Goal: Task Accomplishment & Management: Complete application form

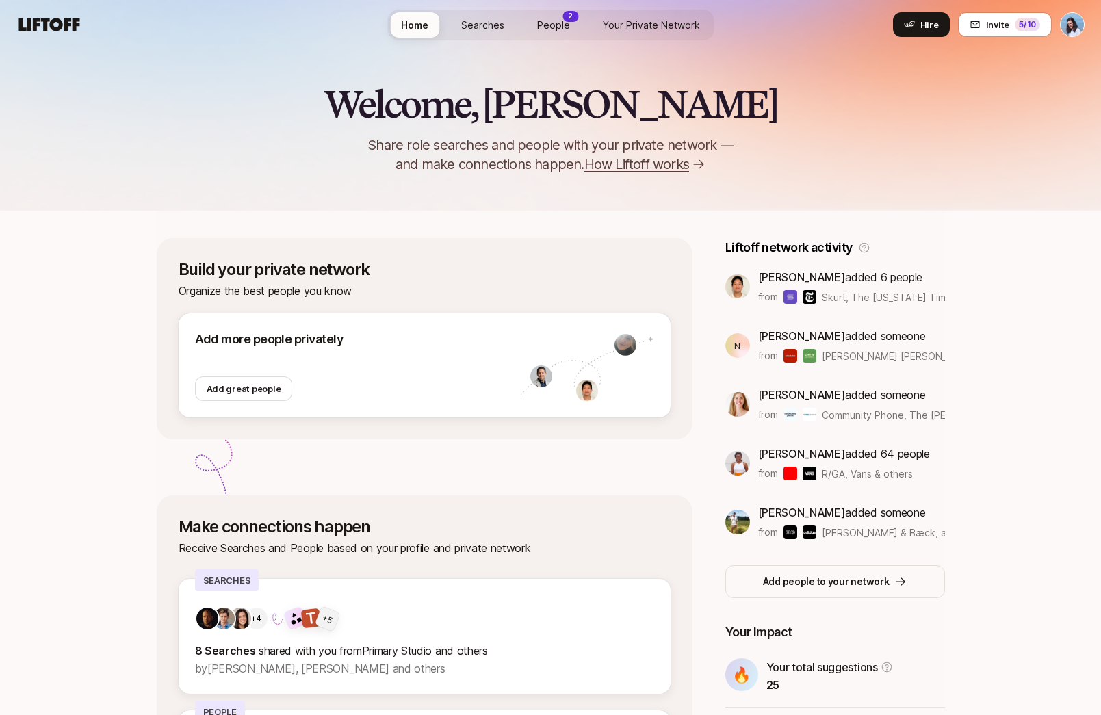
click at [662, 26] on span "Your Private Network" at bounding box center [651, 25] width 97 height 14
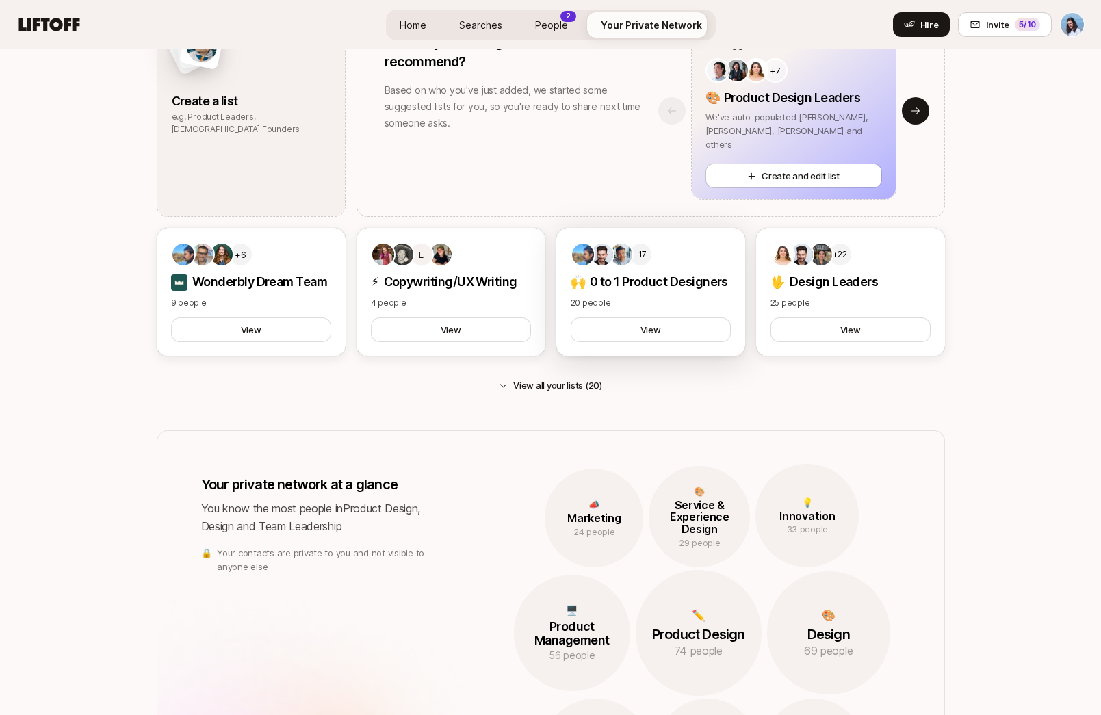
scroll to position [824, 0]
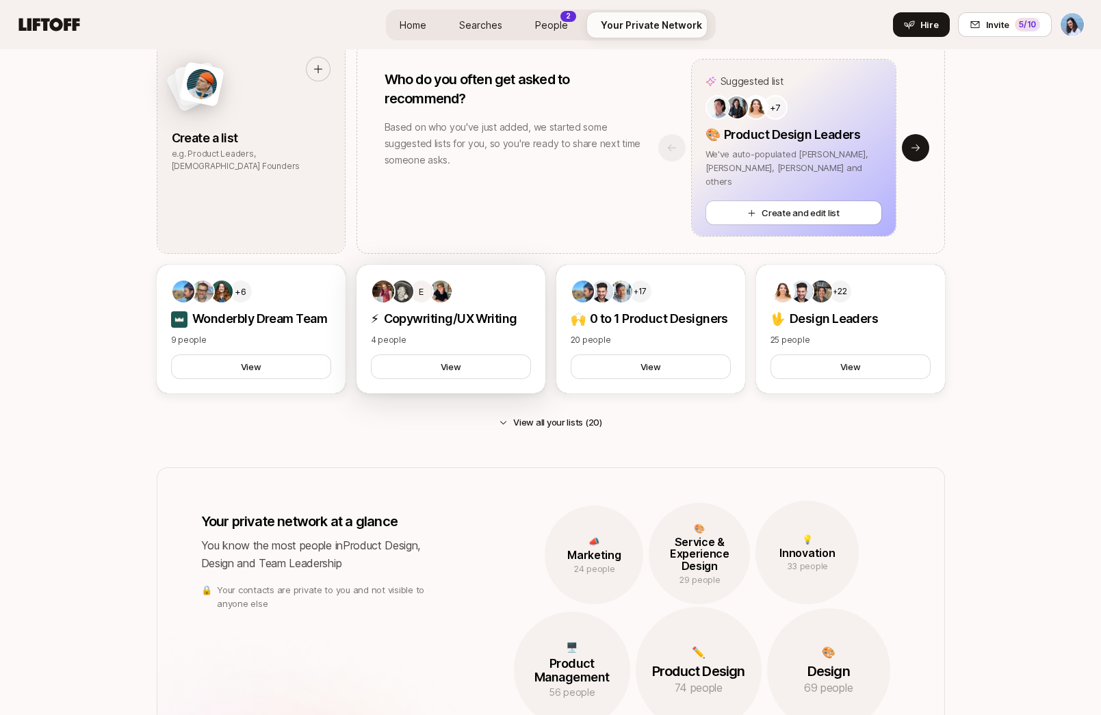
click at [483, 328] on p "⚡ Copywriting/UX Writing" at bounding box center [451, 318] width 160 height 19
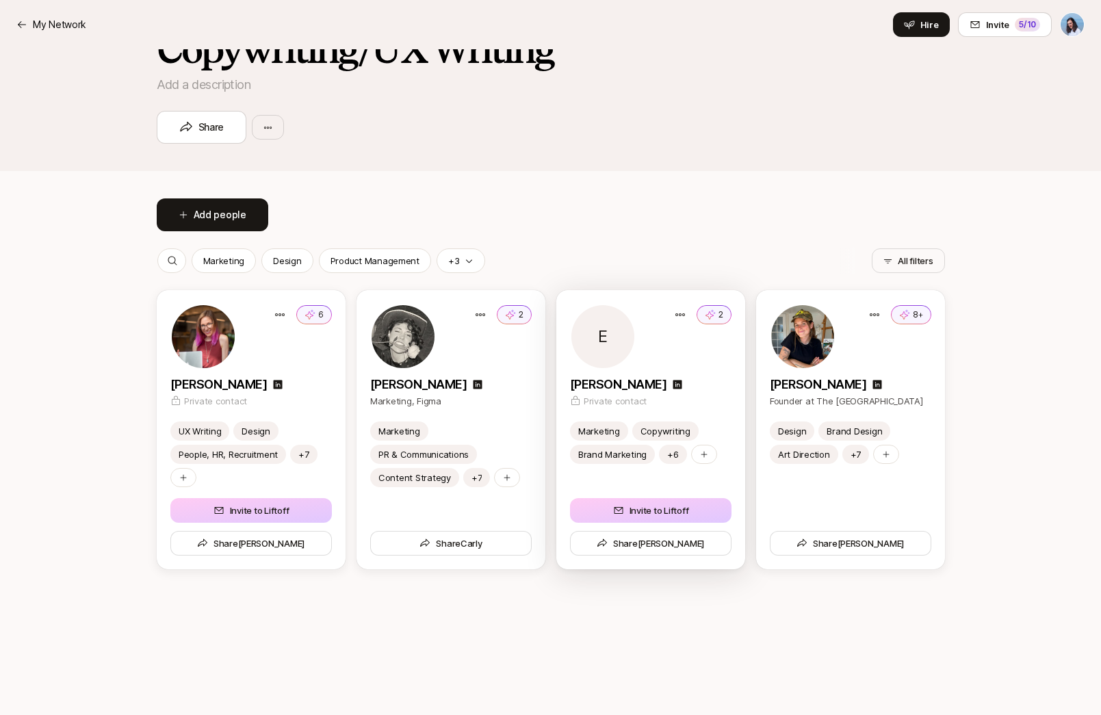
scroll to position [249, 0]
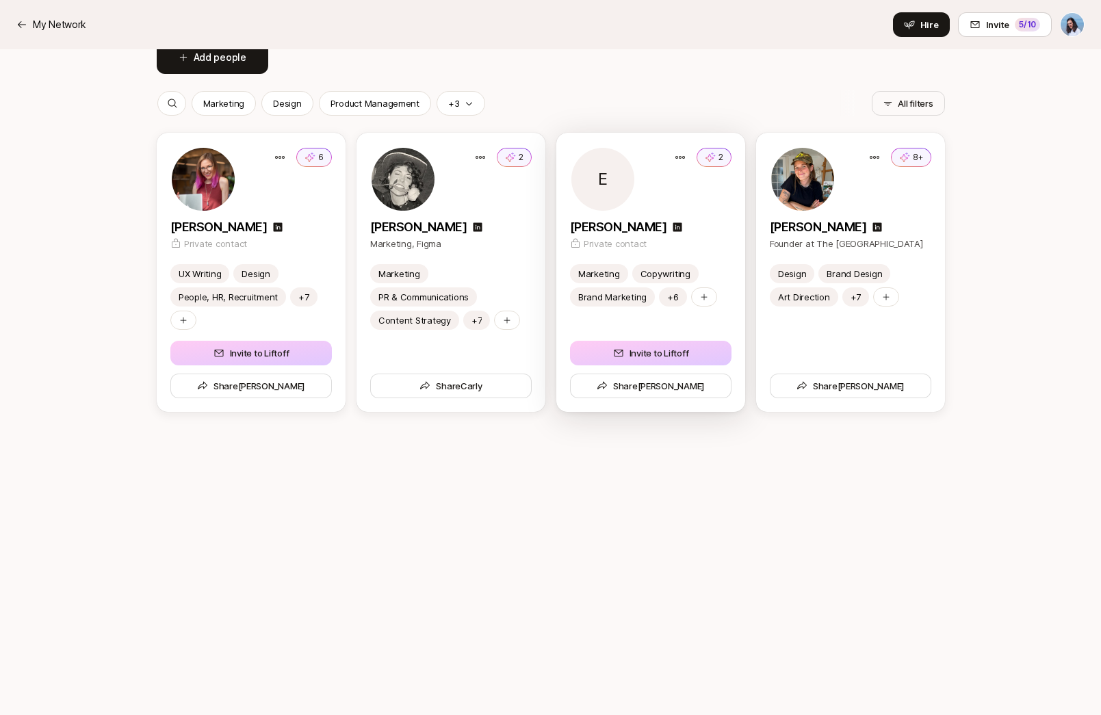
click at [625, 178] on div at bounding box center [602, 179] width 63 height 63
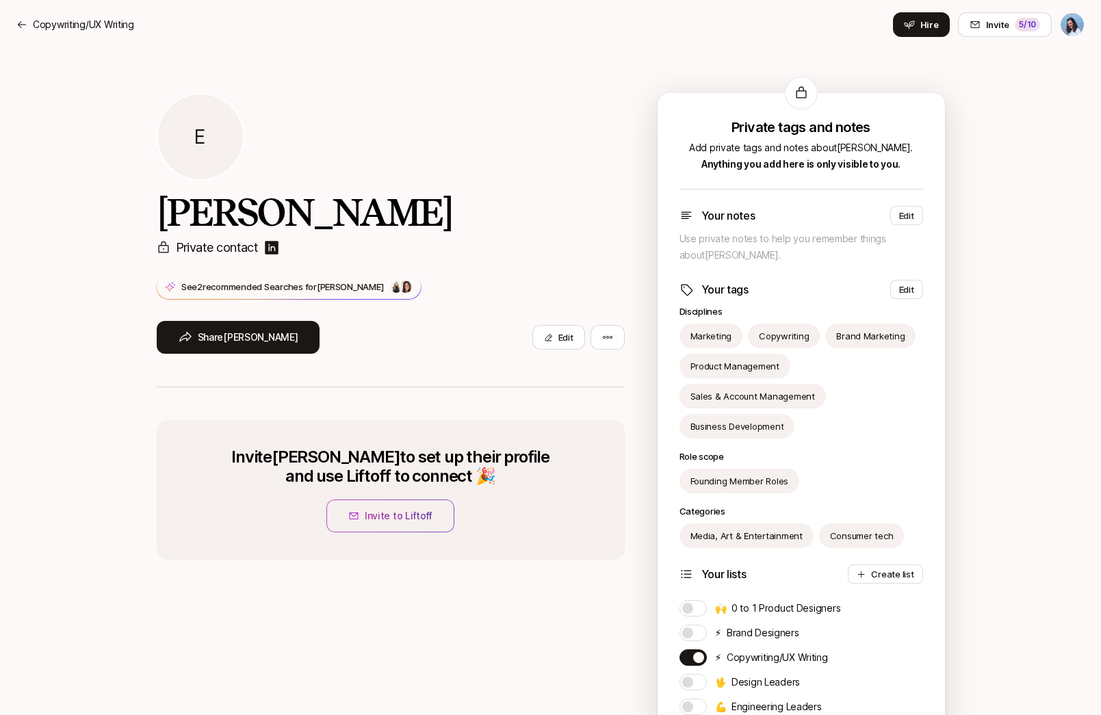
click at [276, 244] on img at bounding box center [271, 248] width 16 height 16
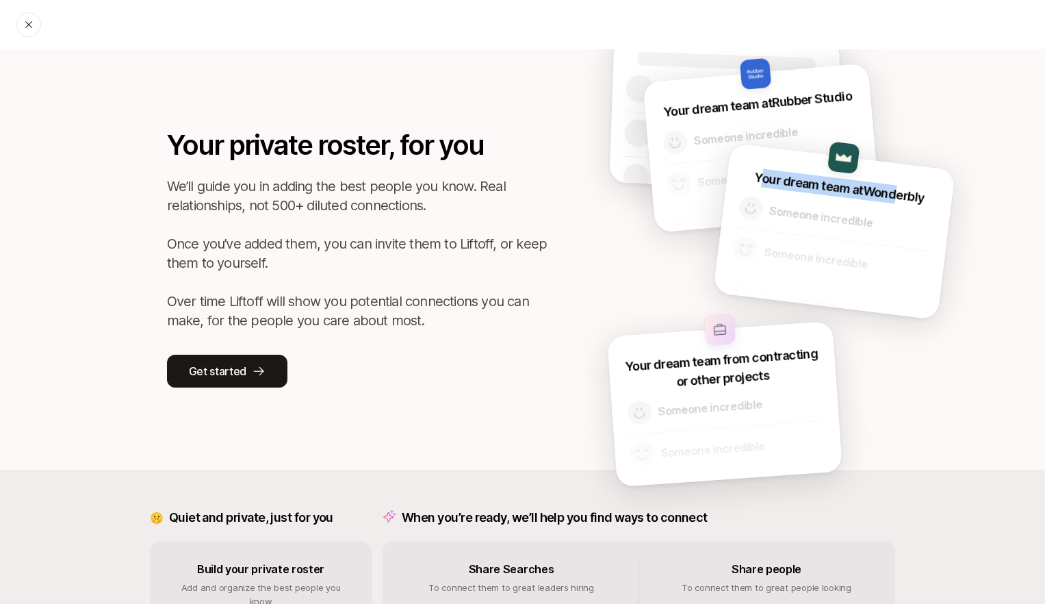
drag, startPoint x: 760, startPoint y: 177, endPoint x: 915, endPoint y: 189, distance: 155.1
click at [907, 188] on p "Your dream team at Wonderbly" at bounding box center [839, 187] width 172 height 39
click at [915, 189] on p "Your dream team at Wonderbly" at bounding box center [839, 187] width 172 height 39
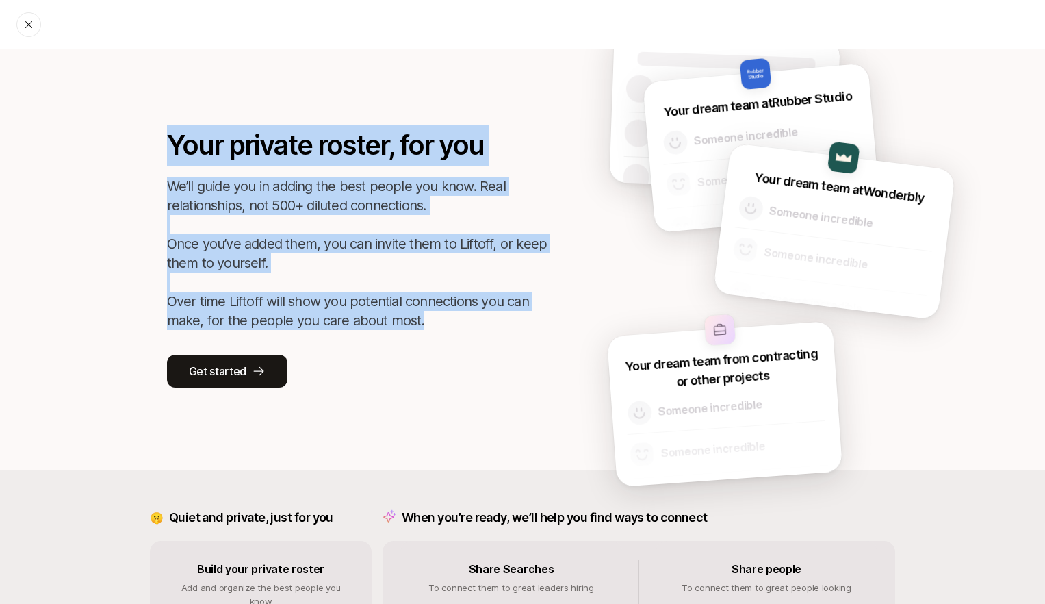
drag, startPoint x: 212, startPoint y: 166, endPoint x: 465, endPoint y: 316, distance: 294.0
click at [461, 316] on div "Your private roster, for you We’ll guide you in adding the best people you know…" at bounding box center [358, 256] width 383 height 263
click at [478, 317] on p "We’ll guide you in adding the best people you know. Real relationships, not 500…" at bounding box center [358, 253] width 383 height 153
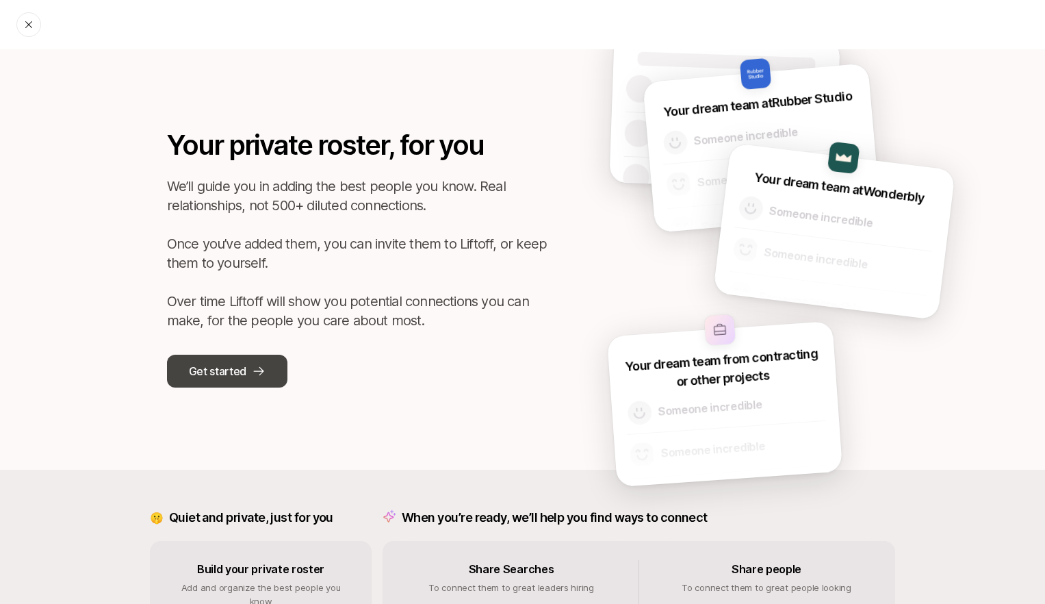
click at [266, 364] on button "Get started" at bounding box center [227, 370] width 120 height 33
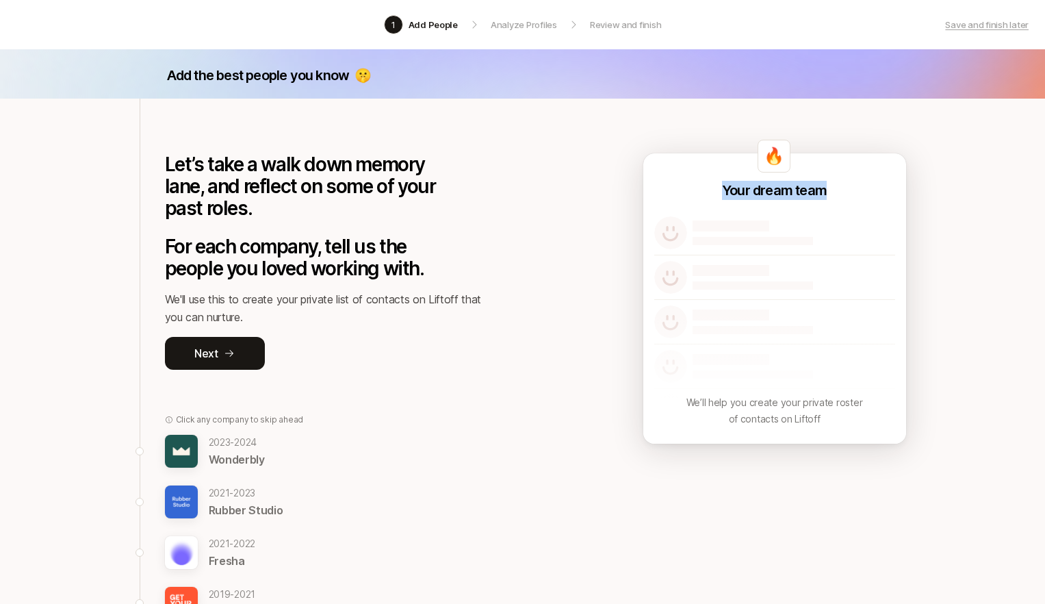
drag, startPoint x: 723, startPoint y: 192, endPoint x: 839, endPoint y: 185, distance: 115.9
click at [839, 185] on div "🔥 Your dream team We’ll help you create your private roster of contacts on Lift…" at bounding box center [774, 298] width 263 height 290
drag, startPoint x: 199, startPoint y: 78, endPoint x: 335, endPoint y: 73, distance: 135.6
click at [326, 73] on p "Add the best people you know" at bounding box center [258, 75] width 183 height 19
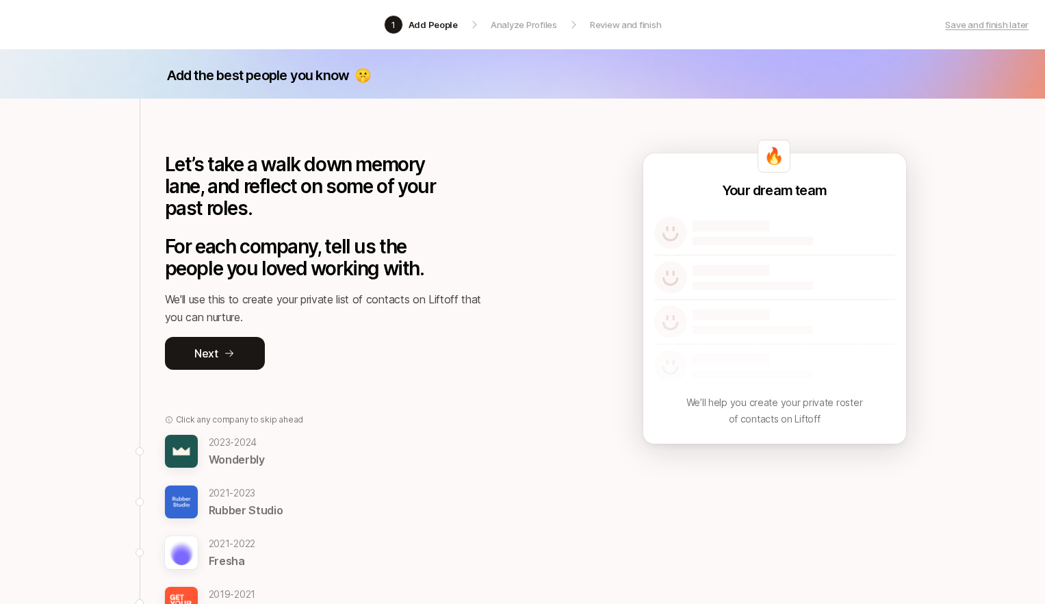
click at [361, 77] on p "🤫" at bounding box center [362, 75] width 16 height 19
drag, startPoint x: 732, startPoint y: 189, endPoint x: 913, endPoint y: 204, distance: 181.3
click at [904, 203] on div "🔥 Your dream team We’ll help you create your private roster of contacts on Lift…" at bounding box center [774, 298] width 263 height 290
click at [778, 185] on p "Your dream team" at bounding box center [774, 190] width 105 height 19
drag, startPoint x: 747, startPoint y: 195, endPoint x: 673, endPoint y: 198, distance: 74.0
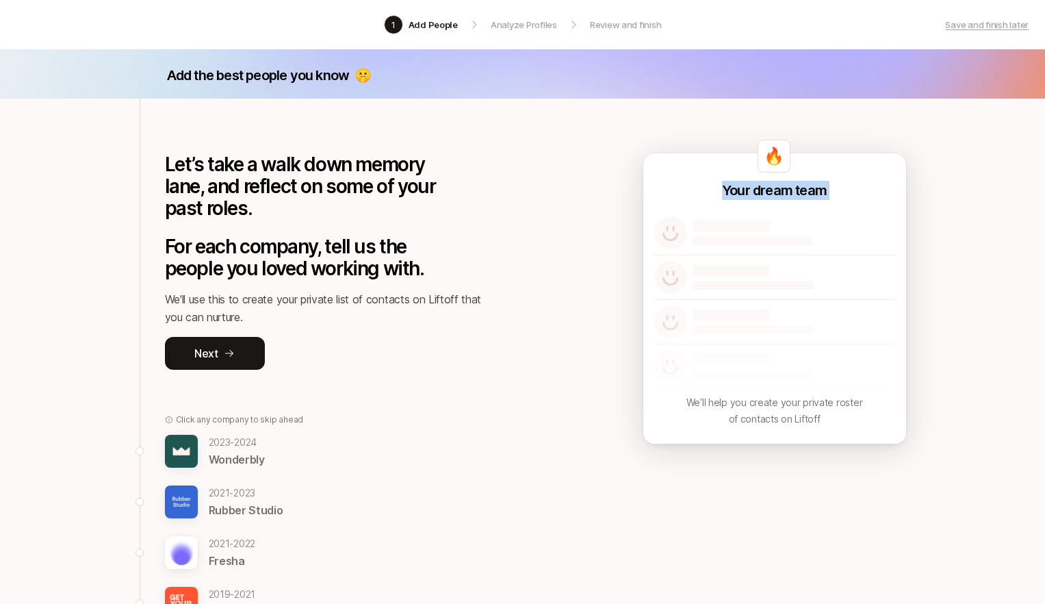
click at [870, 201] on div "🔥 Your dream team We’ll help you create your private roster of contacts on Lift…" at bounding box center [774, 298] width 263 height 290
click at [200, 362] on button "Next" at bounding box center [215, 353] width 100 height 33
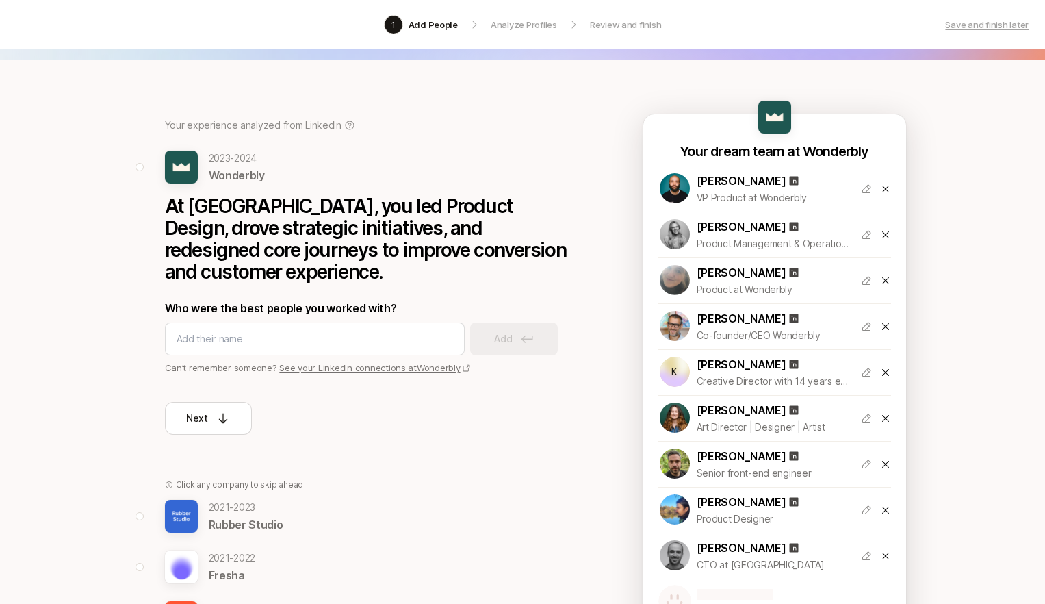
scroll to position [118, 0]
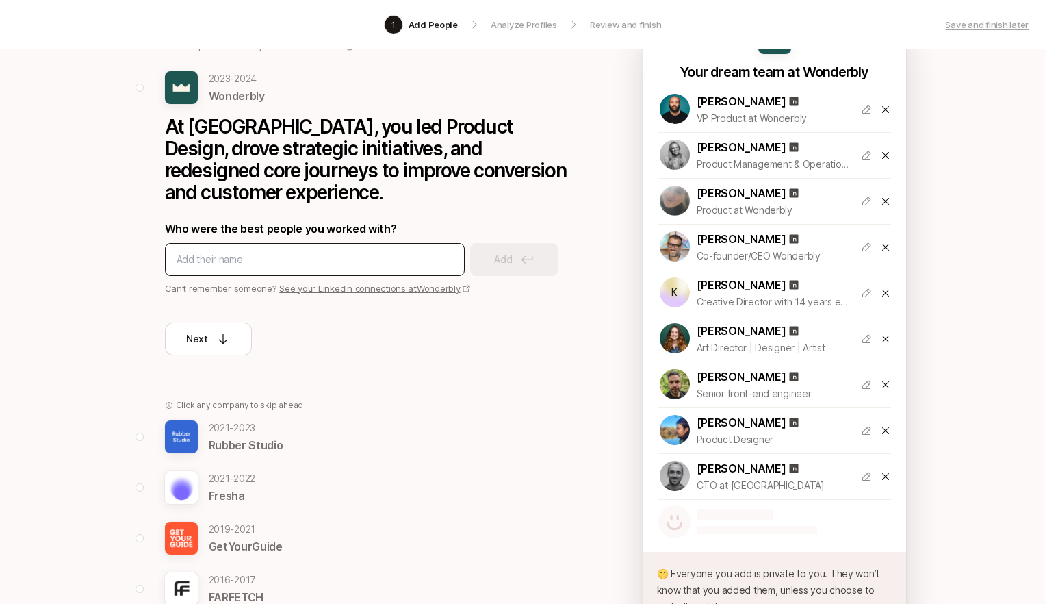
click at [234, 257] on input at bounding box center [315, 259] width 276 height 16
click at [208, 259] on input at bounding box center [315, 259] width 276 height 16
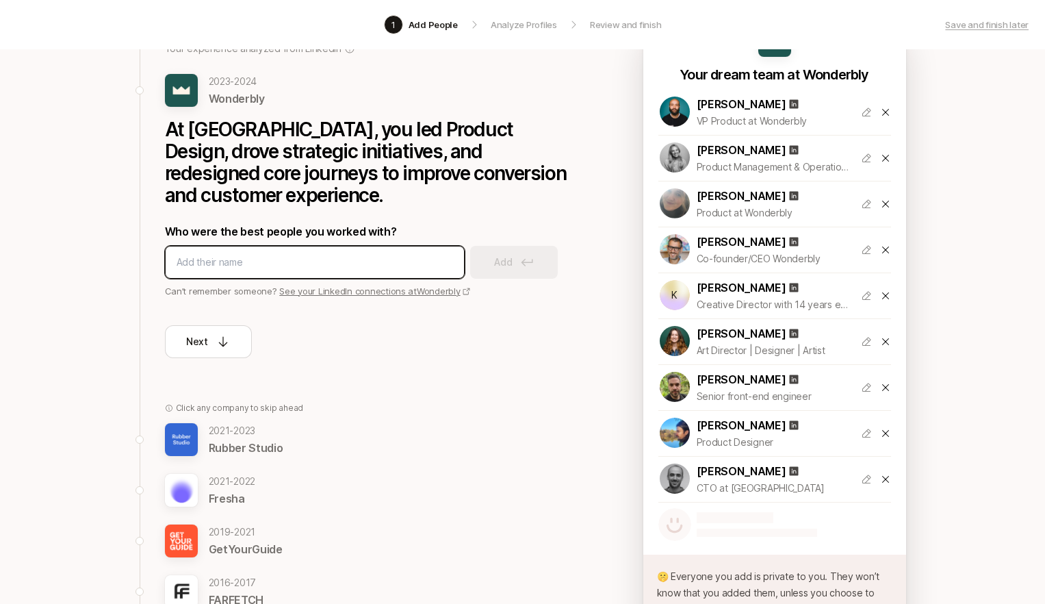
scroll to position [112, 0]
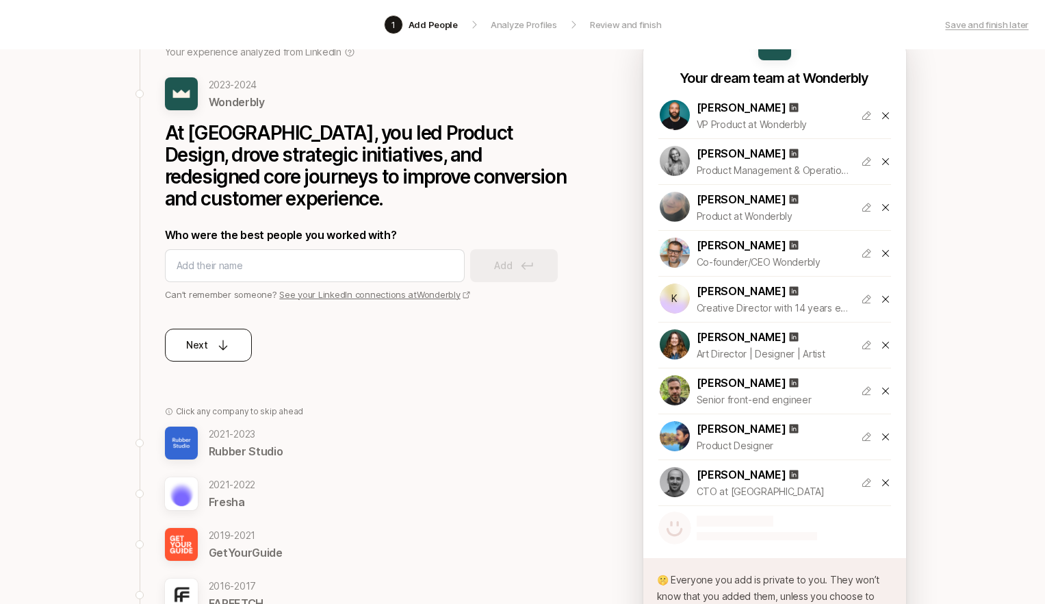
click at [217, 348] on icon at bounding box center [223, 345] width 14 height 14
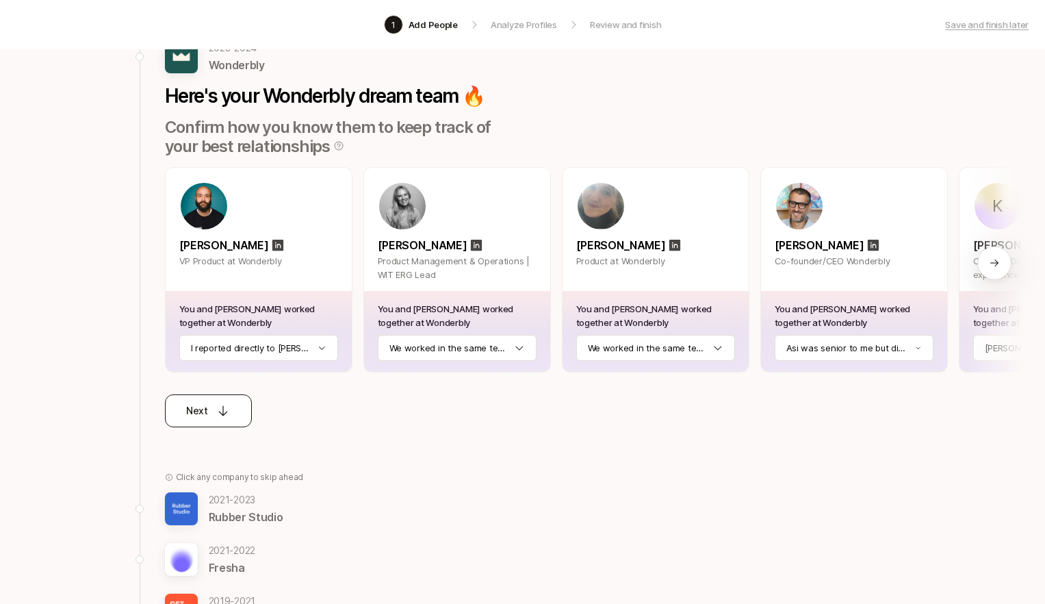
click at [214, 413] on div "Next" at bounding box center [208, 410] width 44 height 16
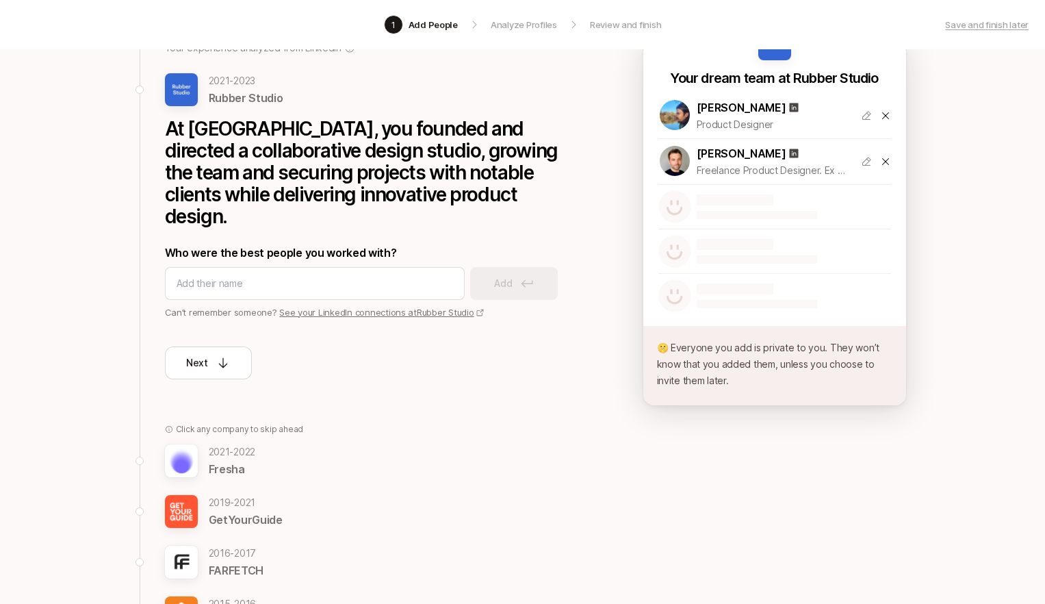
scroll to position [0, 0]
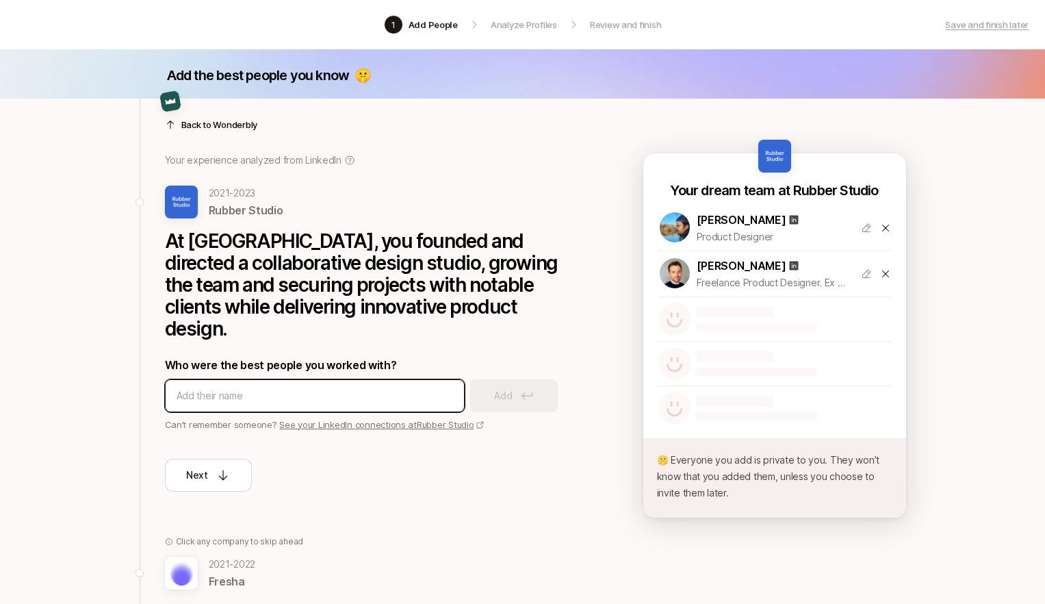
click at [292, 387] on input at bounding box center [315, 395] width 276 height 16
click at [286, 387] on input at bounding box center [315, 395] width 276 height 16
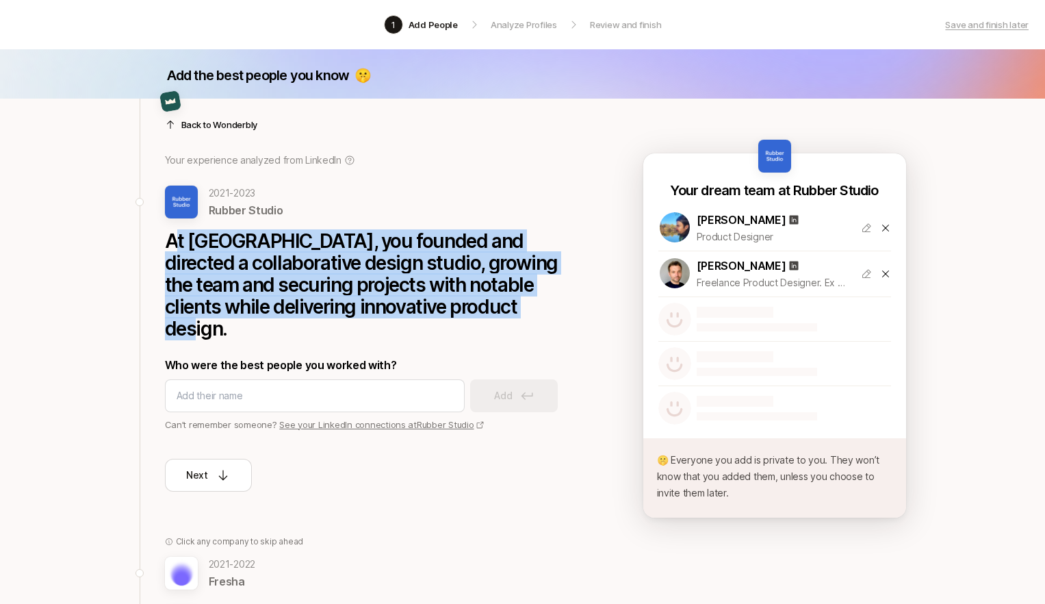
drag, startPoint x: 234, startPoint y: 248, endPoint x: 508, endPoint y: 302, distance: 279.6
click at [508, 302] on p "At Rubber Studio, you founded and directed a collaborative design studio, growi…" at bounding box center [370, 284] width 411 height 109
click at [511, 305] on p "At Rubber Studio, you founded and directed a collaborative design studio, growi…" at bounding box center [370, 284] width 411 height 109
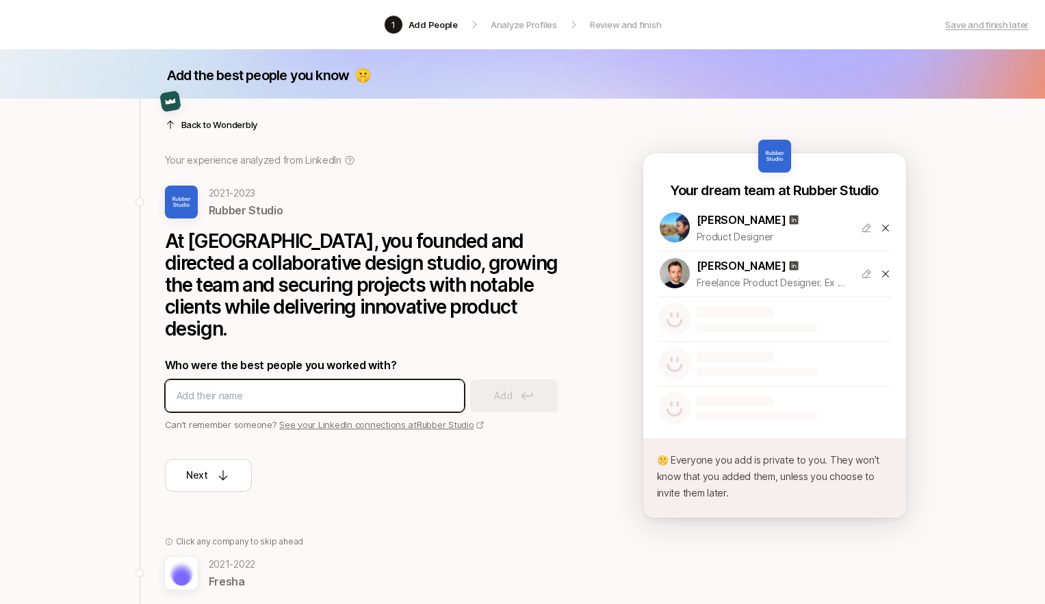
click at [252, 387] on input at bounding box center [315, 395] width 276 height 16
type input "ion"
click at [256, 387] on input at bounding box center [315, 395] width 276 height 16
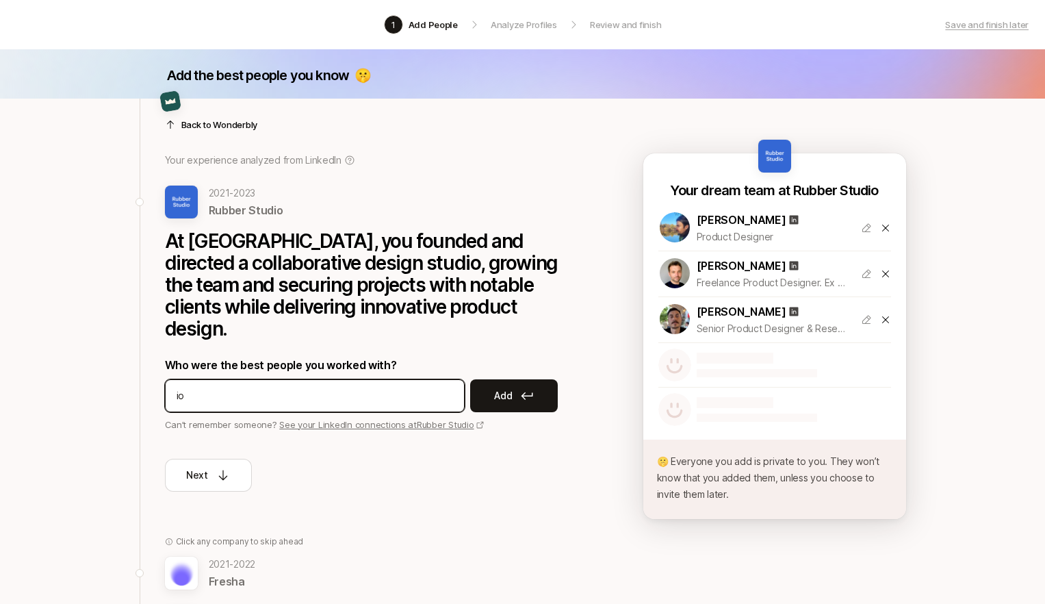
type input "ion"
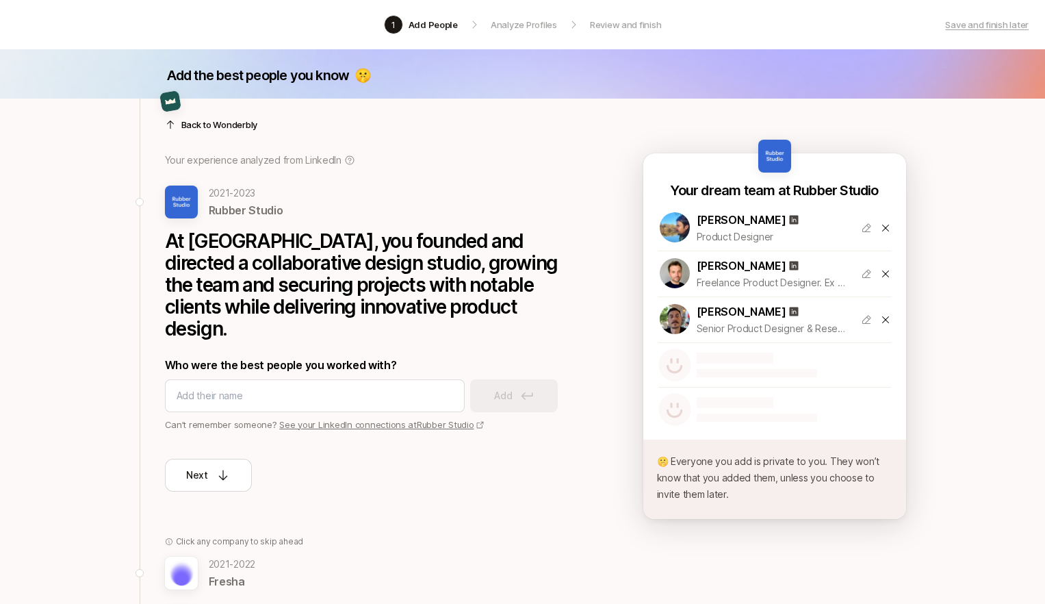
click at [391, 459] on div "Next" at bounding box center [370, 461] width 411 height 60
click at [203, 467] on p "Next" at bounding box center [197, 475] width 22 height 16
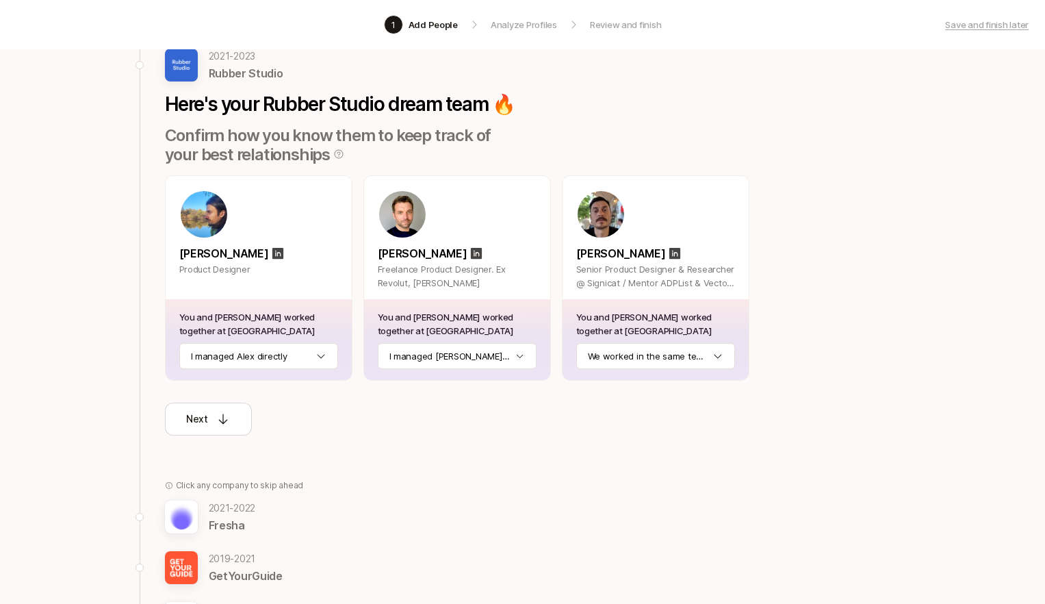
scroll to position [104, 0]
click at [640, 354] on html "1 Add People Analyze Profiles Review and finish Save and finish later Add the b…" at bounding box center [522, 198] width 1045 height 604
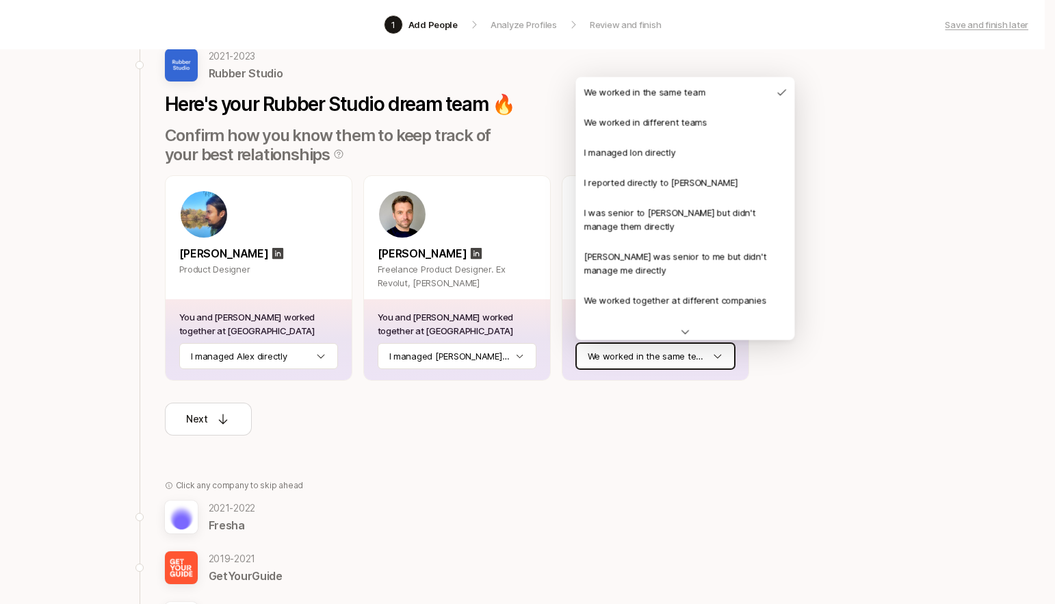
click at [511, 441] on html "1 Add People Analyze Profiles Review and finish Save and finish later Add the b…" at bounding box center [527, 198] width 1055 height 604
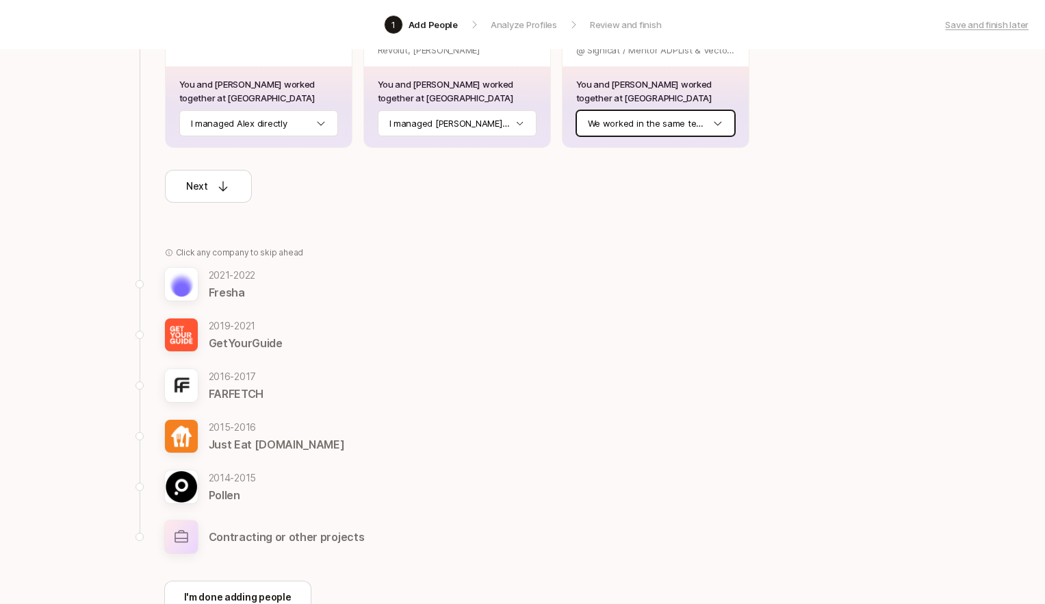
scroll to position [341, 0]
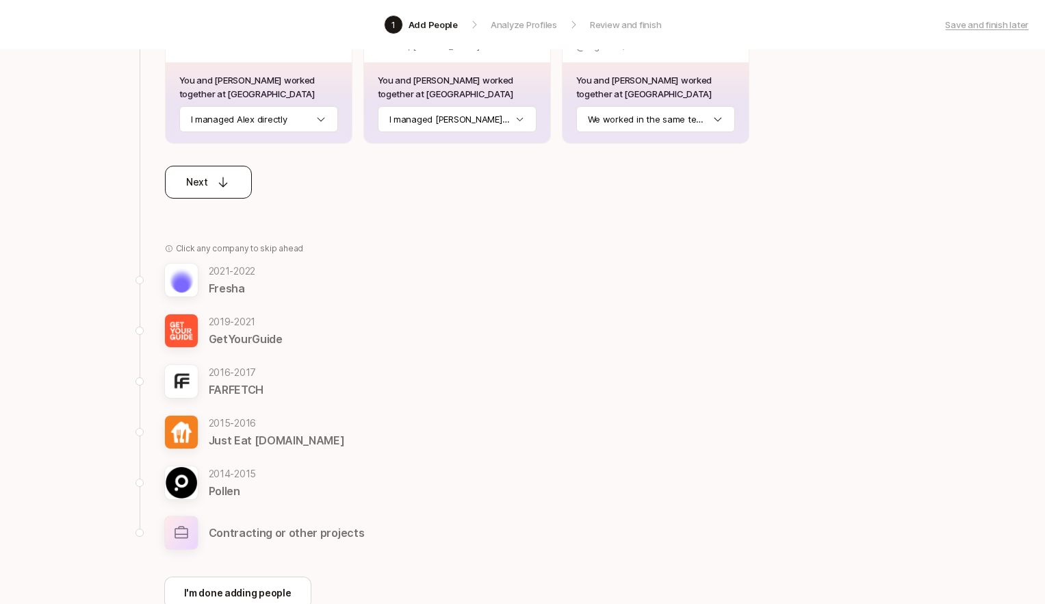
click at [221, 177] on icon at bounding box center [223, 182] width 14 height 14
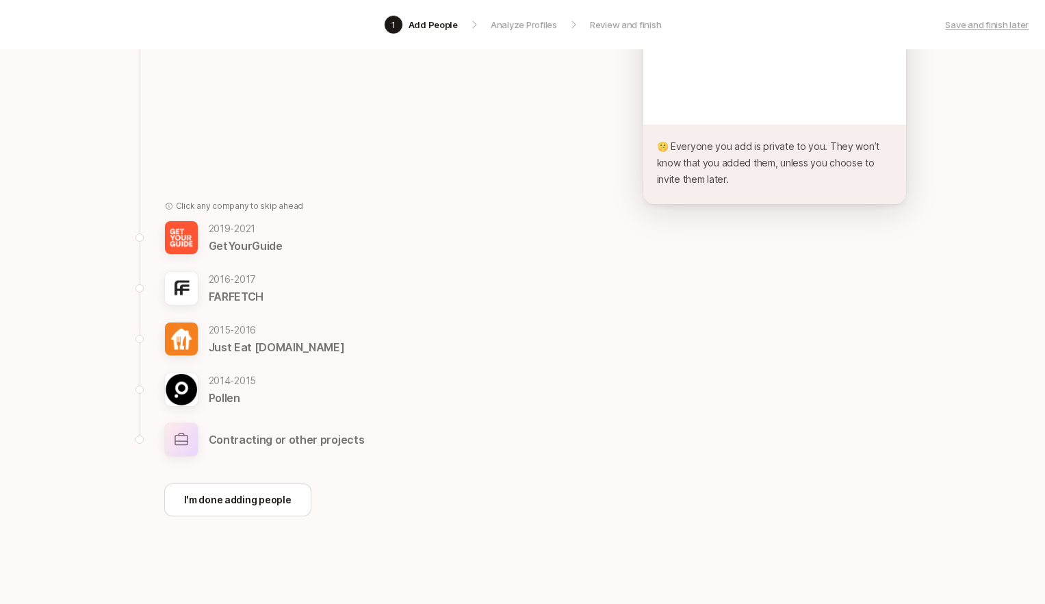
scroll to position [313, 0]
click at [229, 149] on button "Next" at bounding box center [208, 139] width 87 height 33
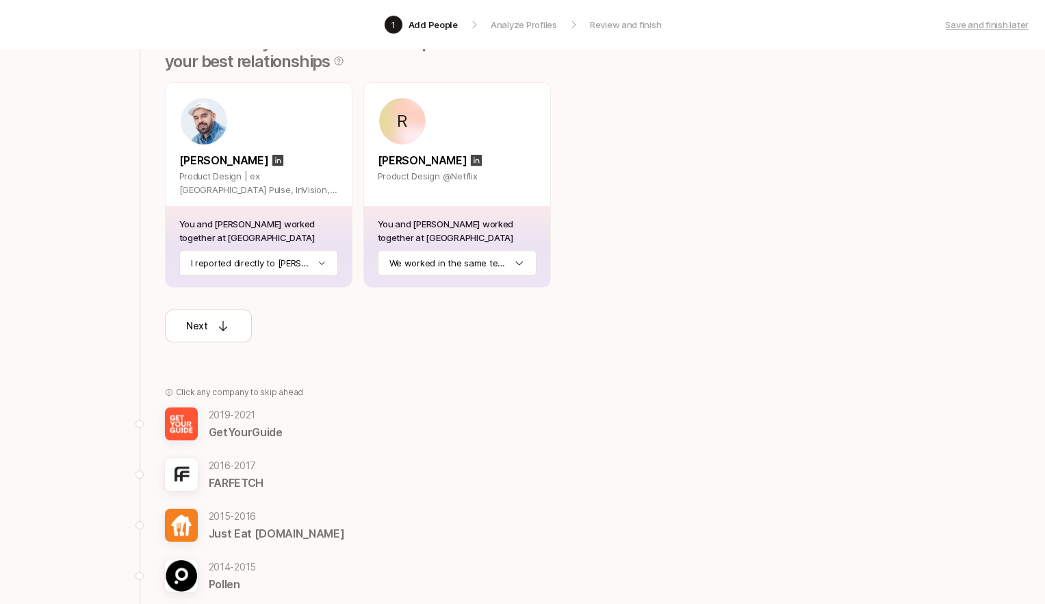
scroll to position [0, 0]
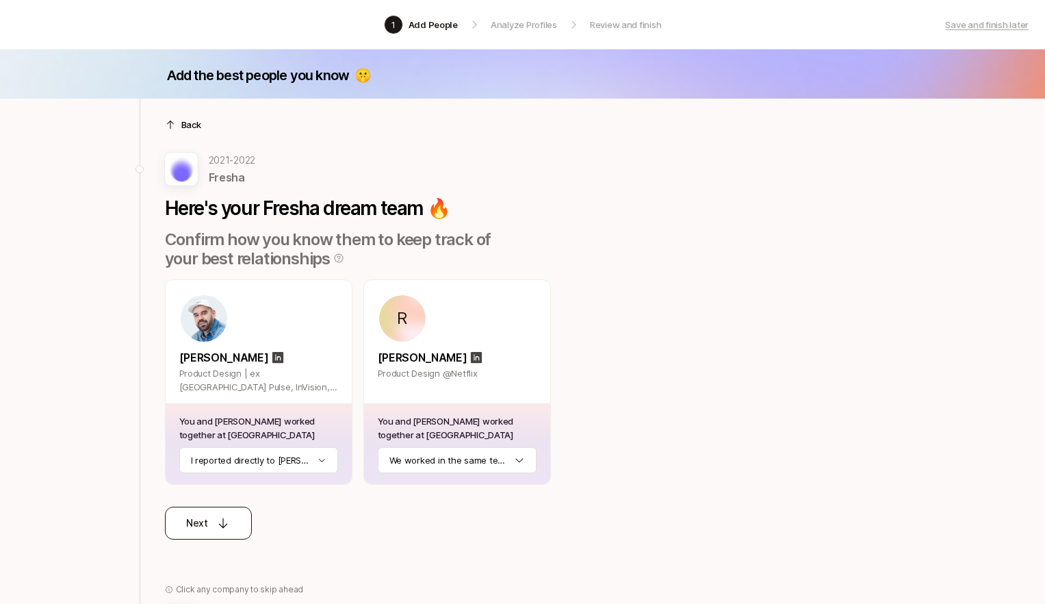
click at [219, 508] on button "Next" at bounding box center [208, 522] width 87 height 33
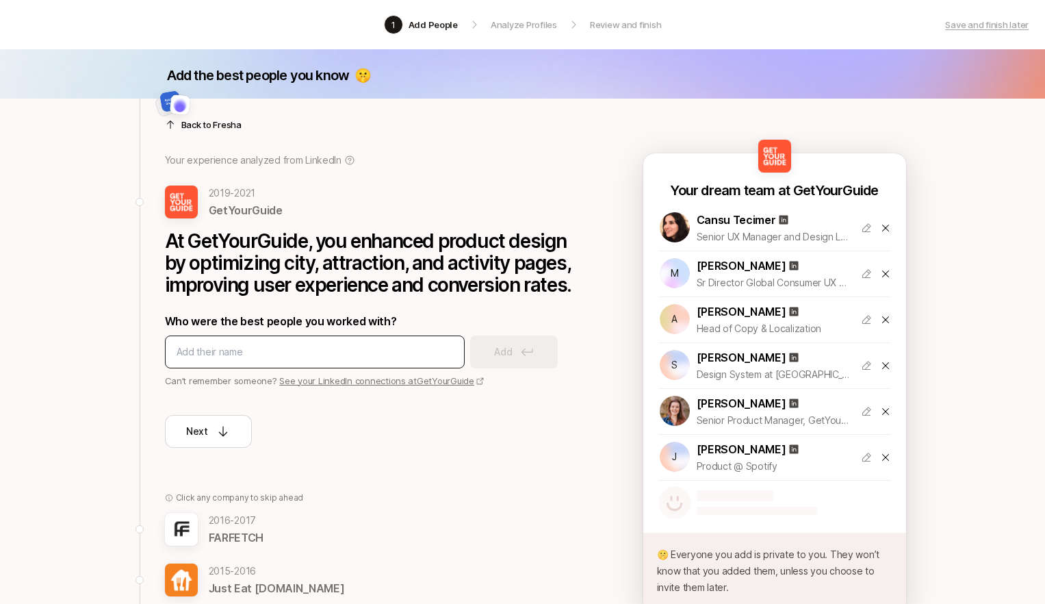
click at [209, 352] on input at bounding box center [315, 352] width 276 height 16
type input "alex beltechi"
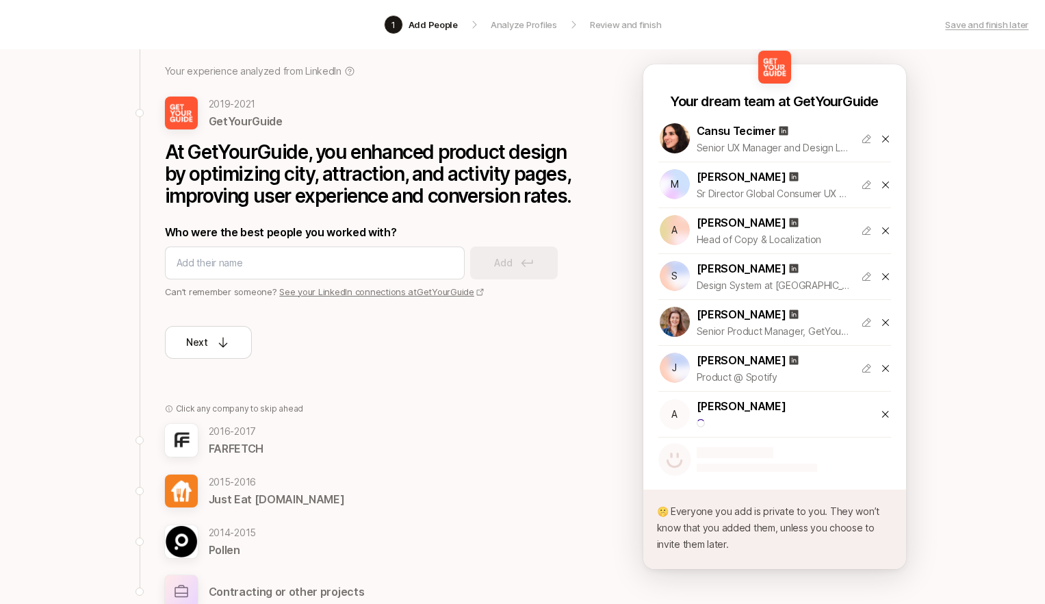
scroll to position [92, 0]
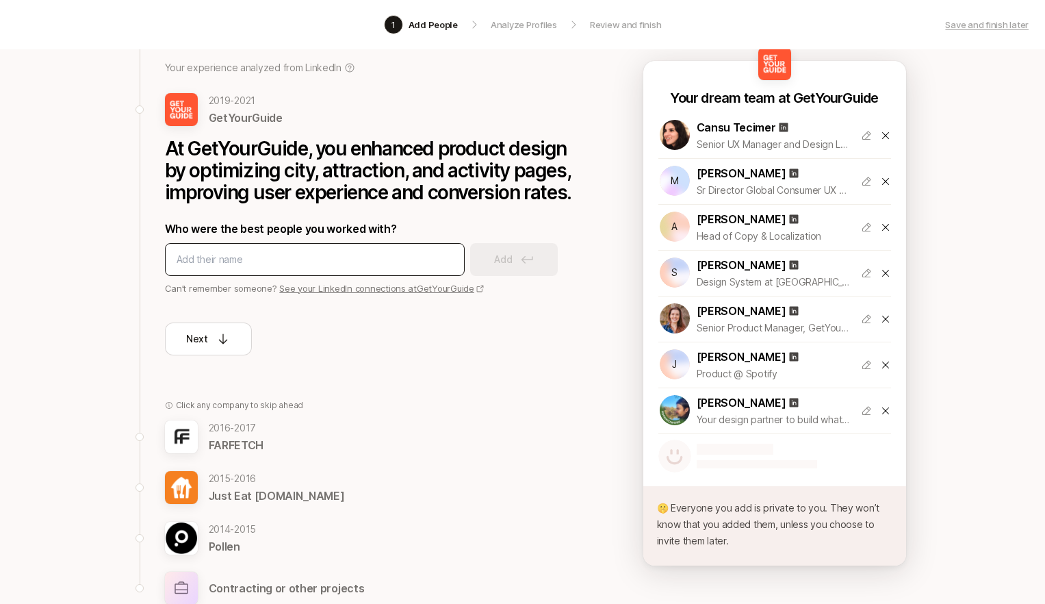
click at [250, 258] on input at bounding box center [315, 259] width 276 height 16
type input "mart"
type input "martin"
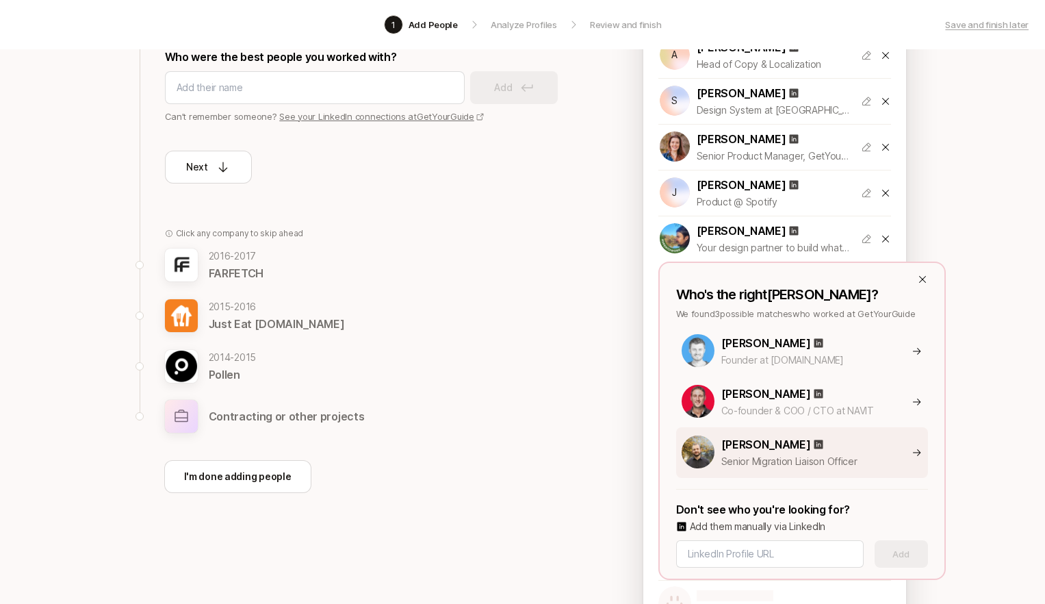
scroll to position [282, 0]
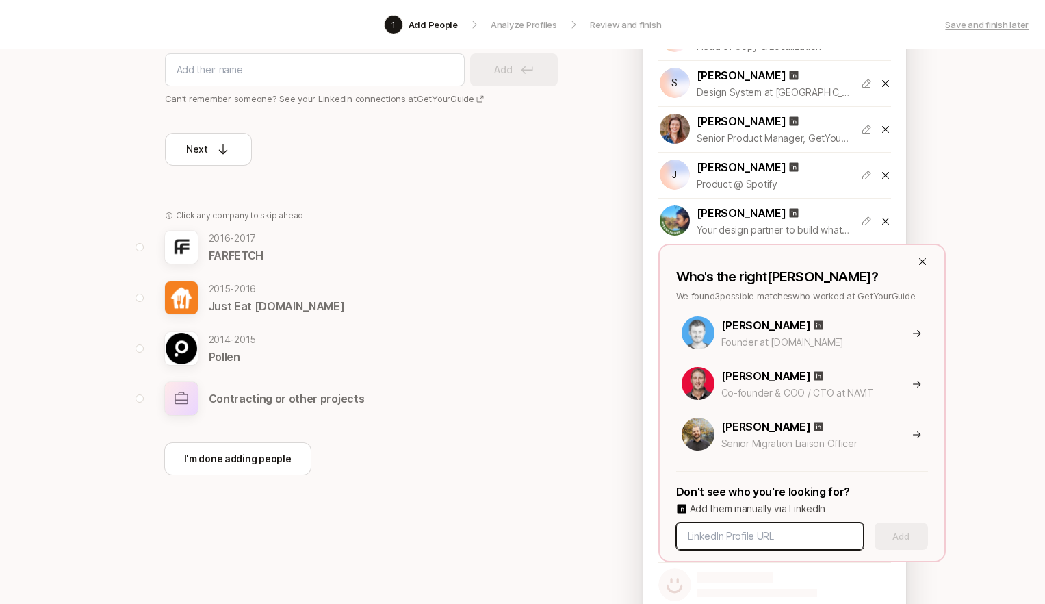
click at [753, 528] on input at bounding box center [770, 536] width 164 height 16
click at [928, 259] on div "Who's the right Martin ? We found 3 possible matches who worked at GetYourGuide…" at bounding box center [801, 403] width 287 height 318
click at [921, 261] on icon at bounding box center [922, 261] width 11 height 11
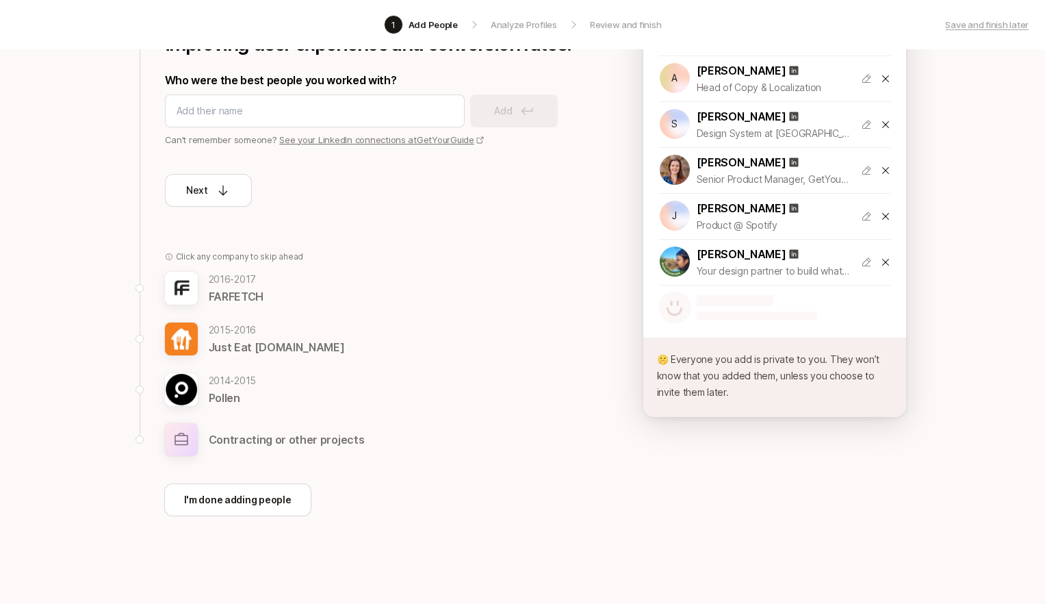
click at [957, 359] on div "Add the best people you know 🤫 Back to Fresha Your experience analyzed from Lin…" at bounding box center [522, 205] width 1045 height 795
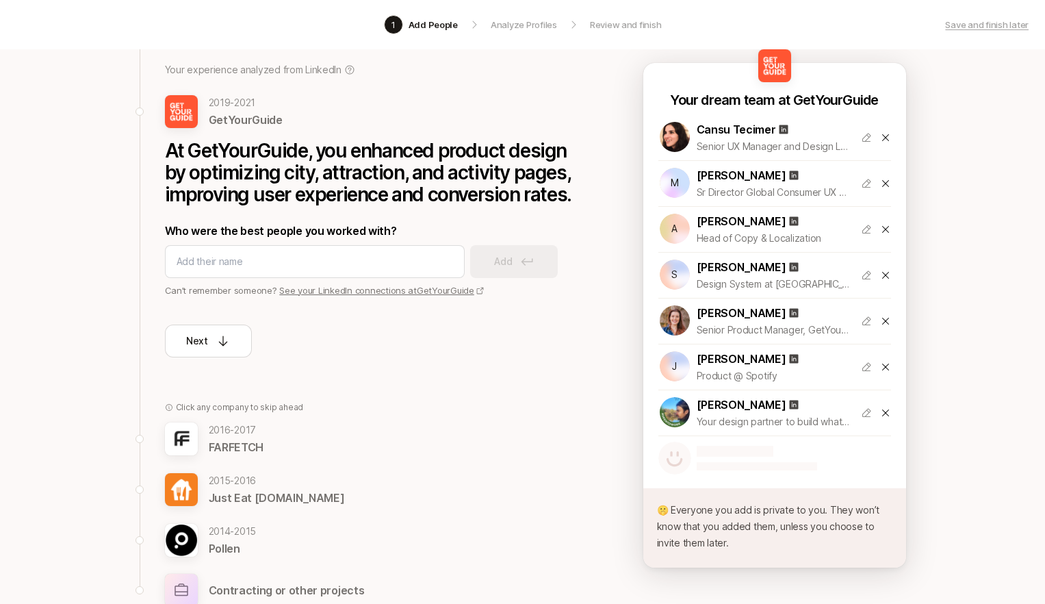
scroll to position [0, 0]
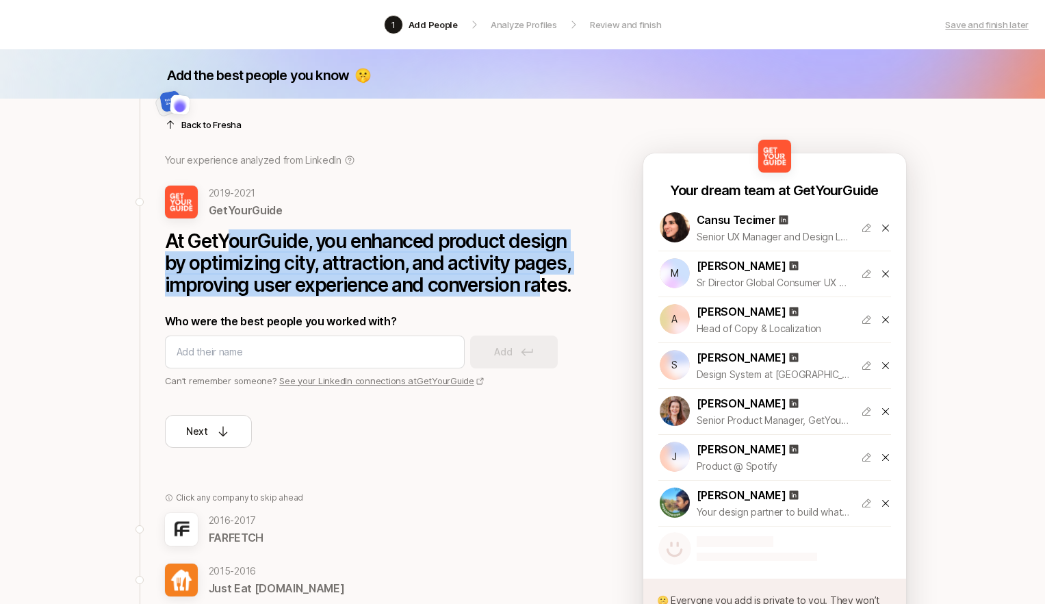
drag, startPoint x: 536, startPoint y: 285, endPoint x: 207, endPoint y: 239, distance: 331.8
click at [224, 246] on p "At GetYourGuide, you enhanced product design by optimizing city, attraction, an…" at bounding box center [370, 263] width 411 height 66
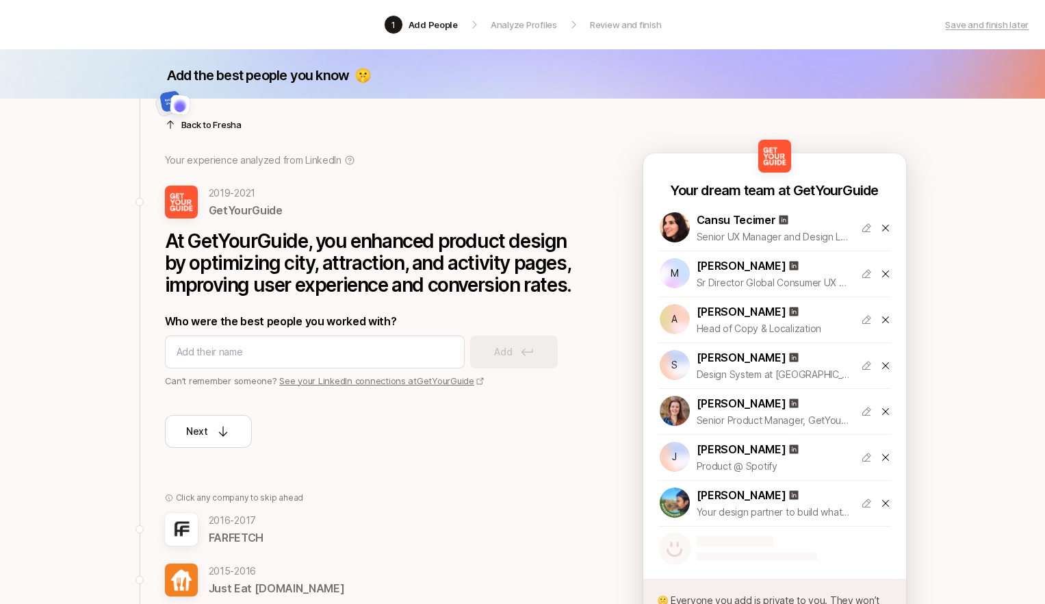
click at [205, 238] on p "At GetYourGuide, you enhanced product design by optimizing city, attraction, an…" at bounding box center [370, 263] width 411 height 66
click at [215, 417] on button "Next" at bounding box center [208, 431] width 87 height 33
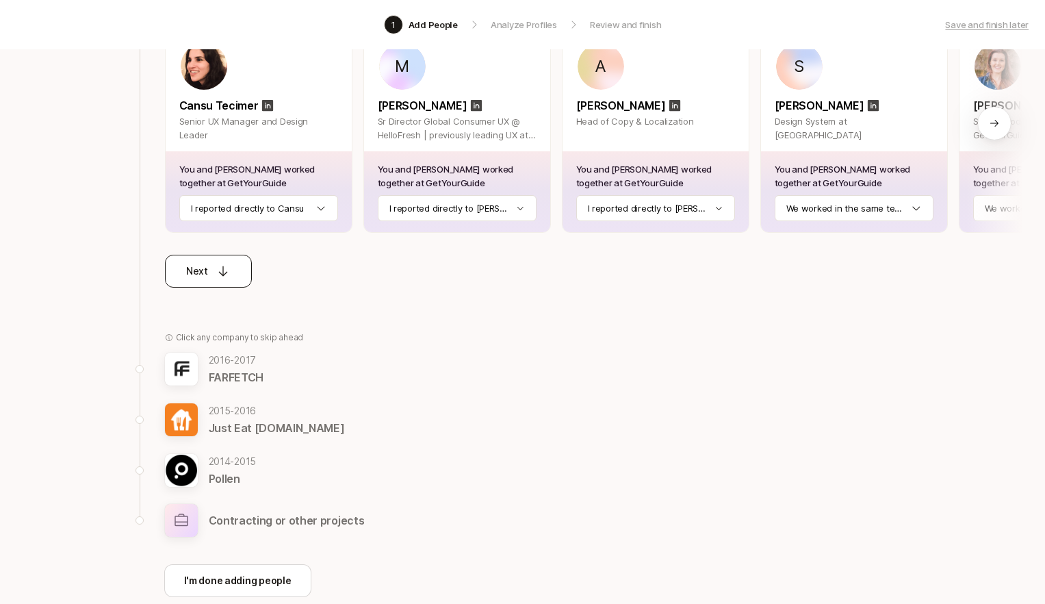
click at [225, 271] on icon at bounding box center [223, 271] width 14 height 14
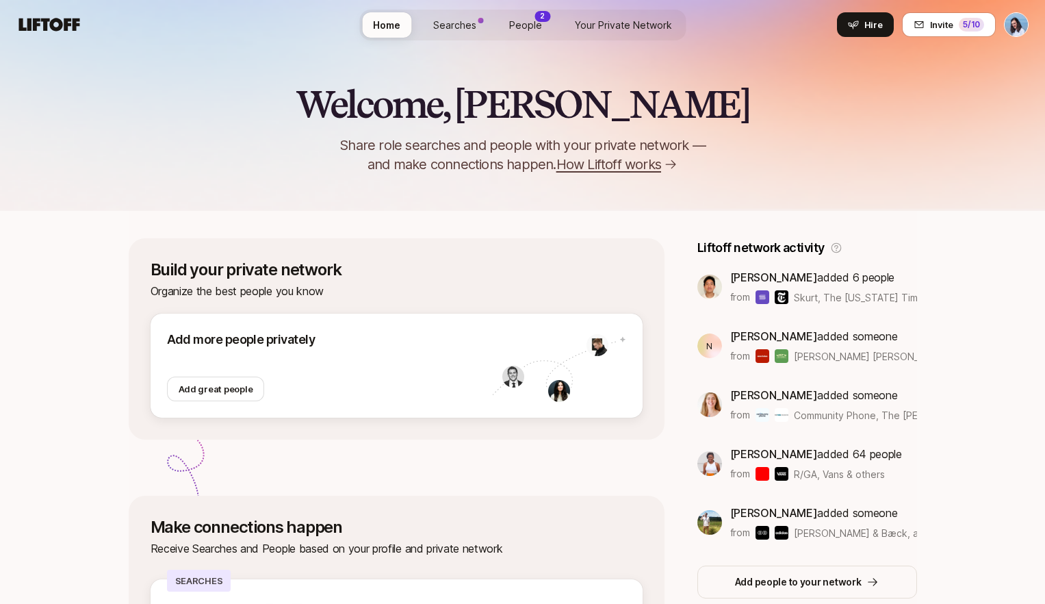
click at [529, 21] on span "People" at bounding box center [525, 25] width 33 height 14
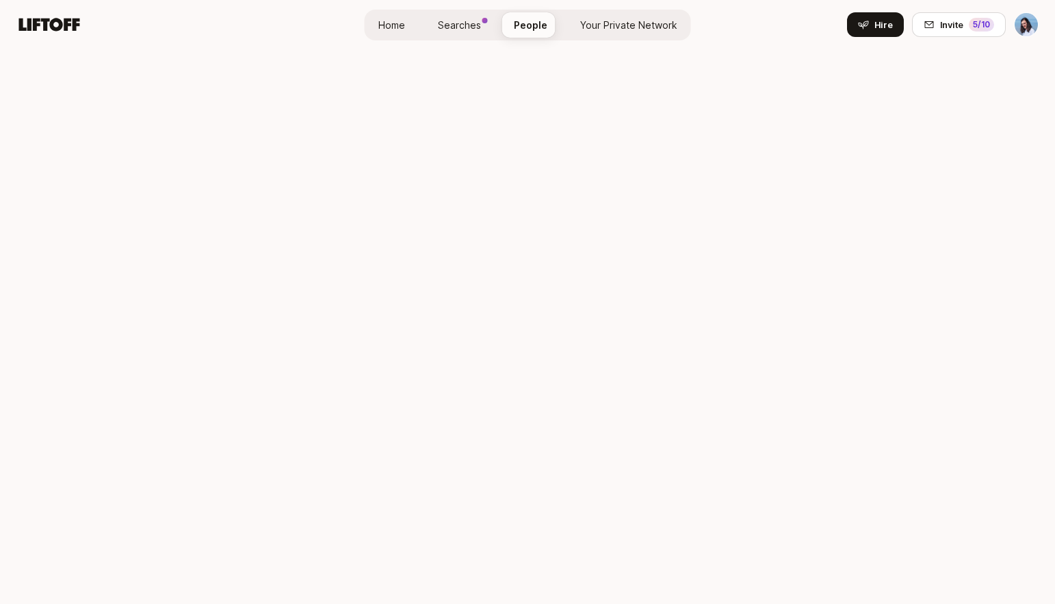
click at [628, 23] on span "Your Private Network" at bounding box center [628, 25] width 97 height 14
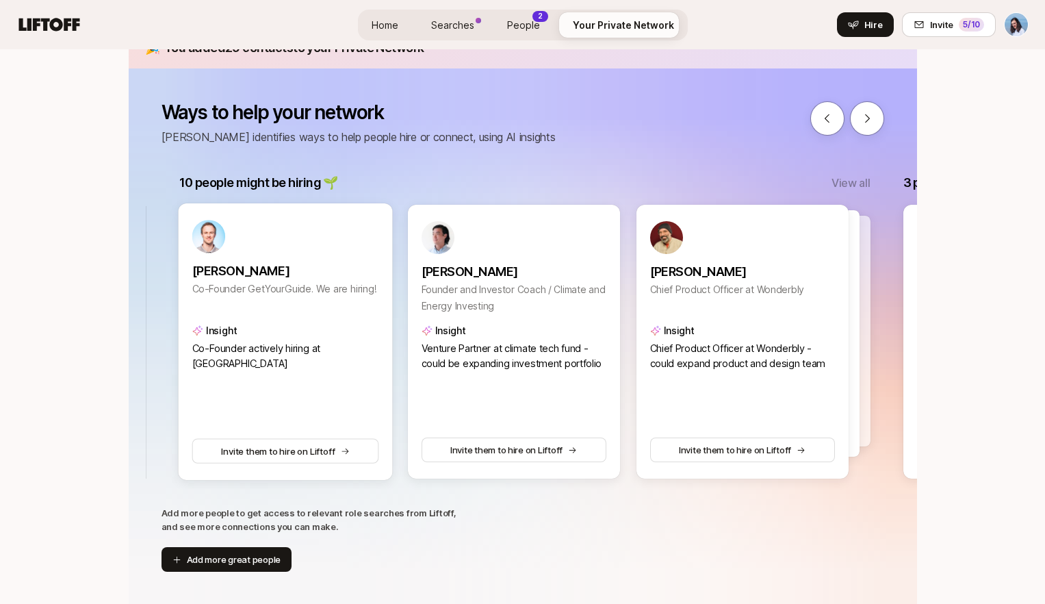
scroll to position [0, 1002]
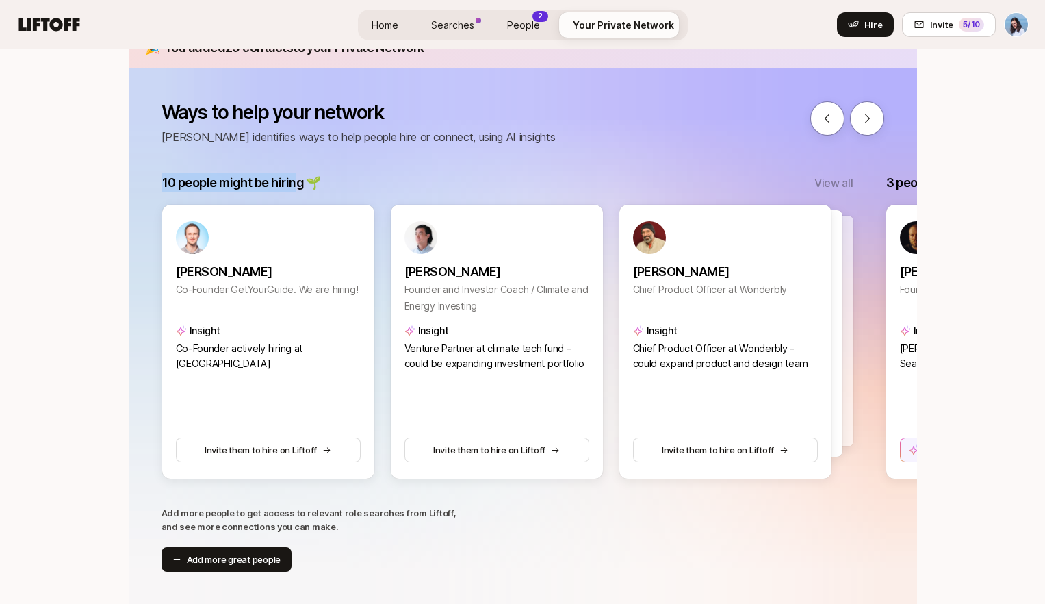
drag, startPoint x: 257, startPoint y: 179, endPoint x: 320, endPoint y: 182, distance: 63.1
click at [318, 182] on div "10 people you can connect proactively to hiring teams 👀 View all Ion Țurcanu Se…" at bounding box center [523, 331] width 788 height 316
click at [320, 182] on div "10 people might be hiring 🌱 View all" at bounding box center [507, 182] width 691 height 19
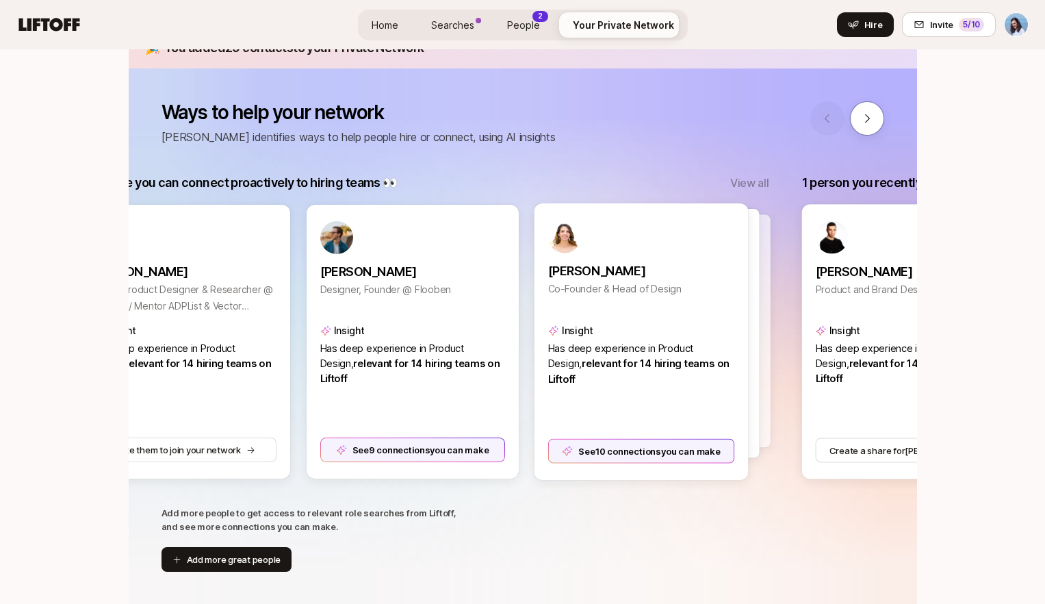
scroll to position [0, 79]
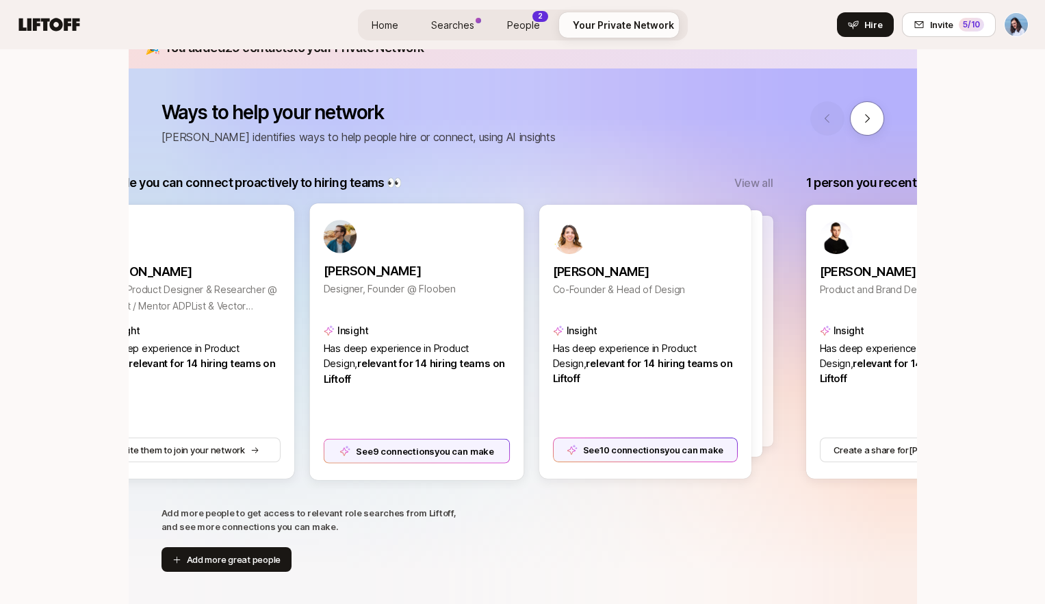
click at [443, 448] on div "See 9 connections you can make" at bounding box center [416, 450] width 187 height 25
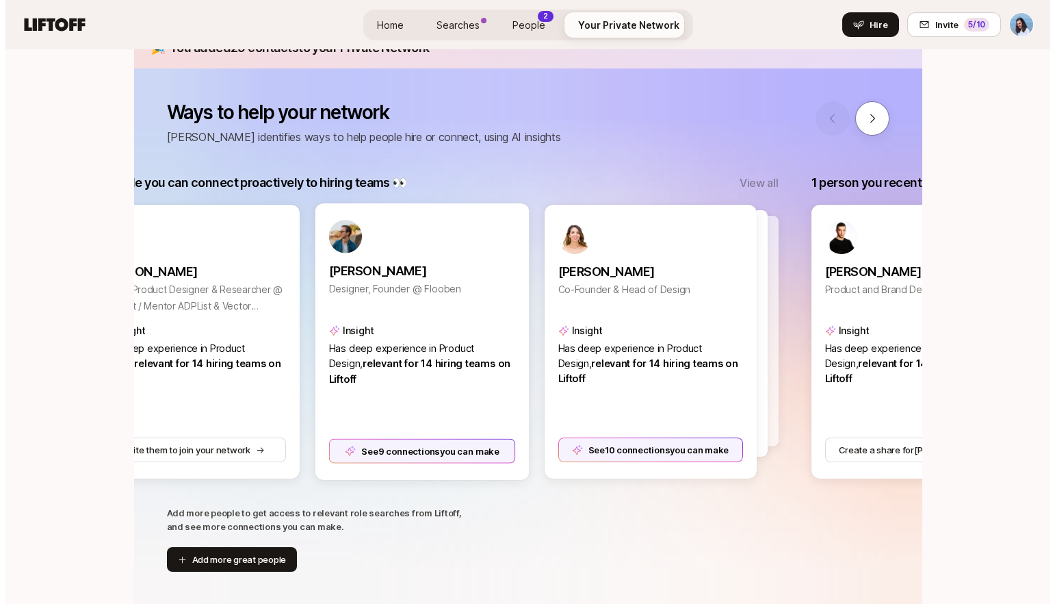
scroll to position [0, 0]
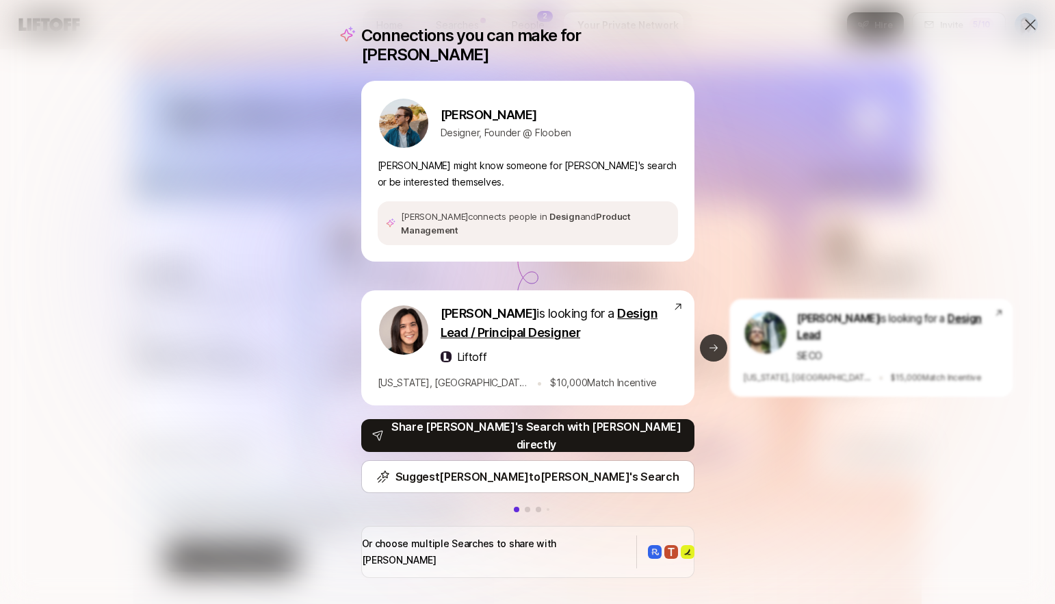
click at [711, 344] on icon at bounding box center [714, 347] width 8 height 7
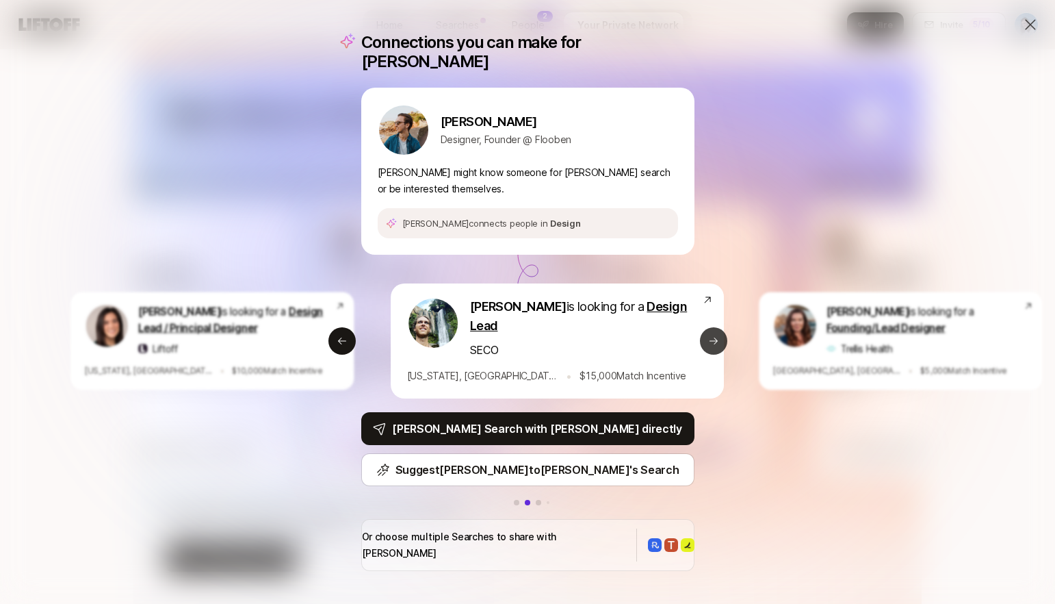
click at [708, 339] on icon at bounding box center [713, 340] width 11 height 11
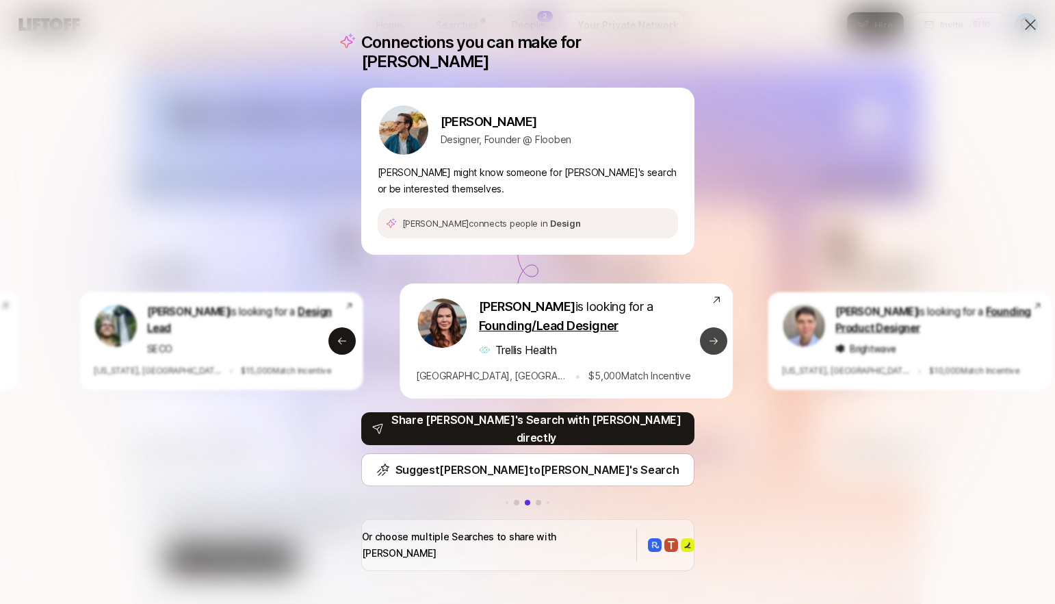
click at [708, 340] on icon at bounding box center [713, 340] width 11 height 11
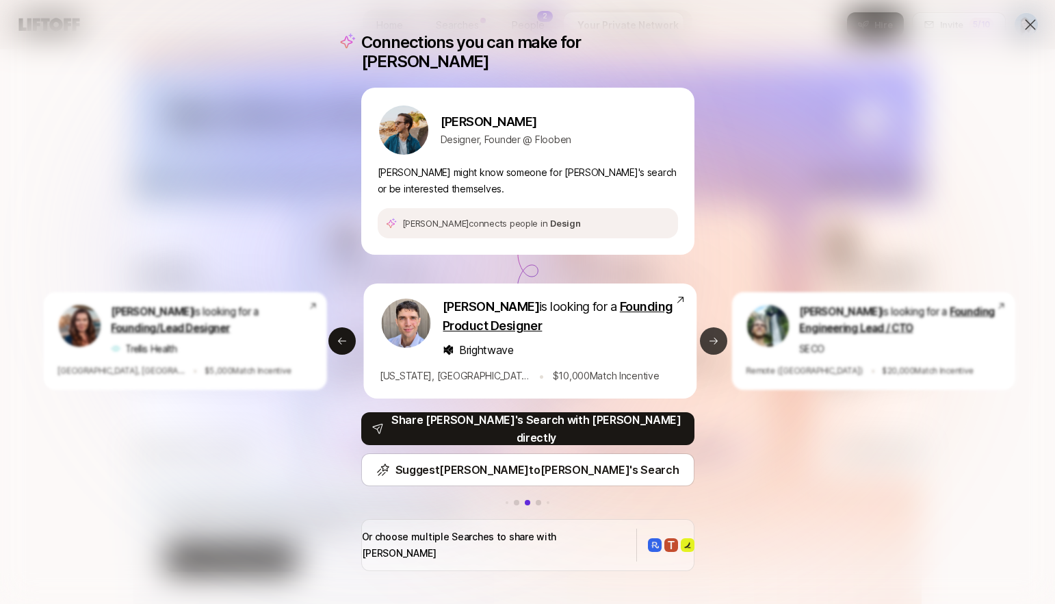
click at [712, 345] on button "Next slide" at bounding box center [713, 340] width 27 height 27
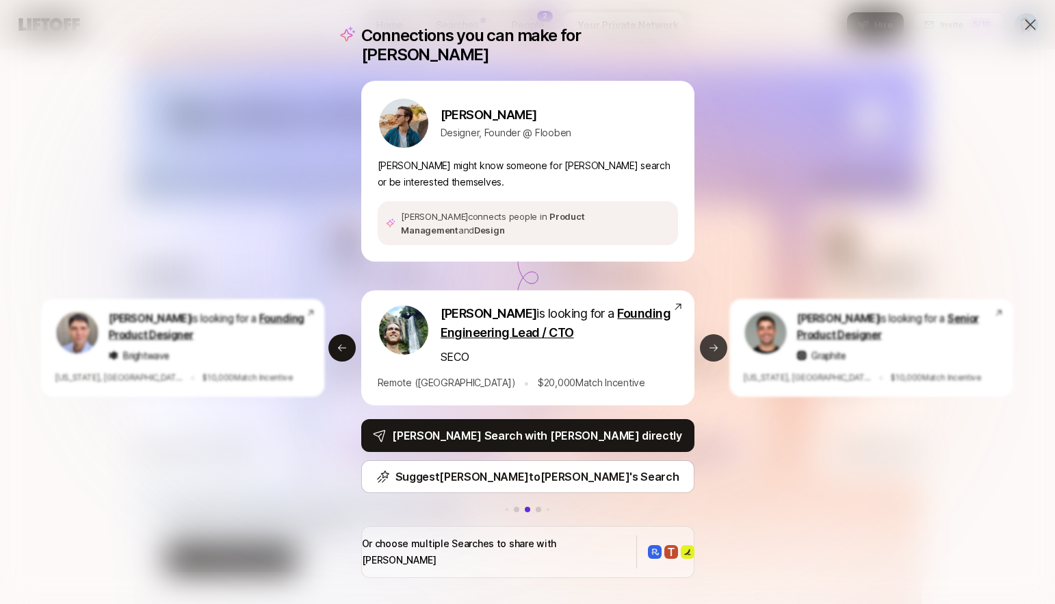
click at [710, 344] on icon at bounding box center [714, 347] width 8 height 7
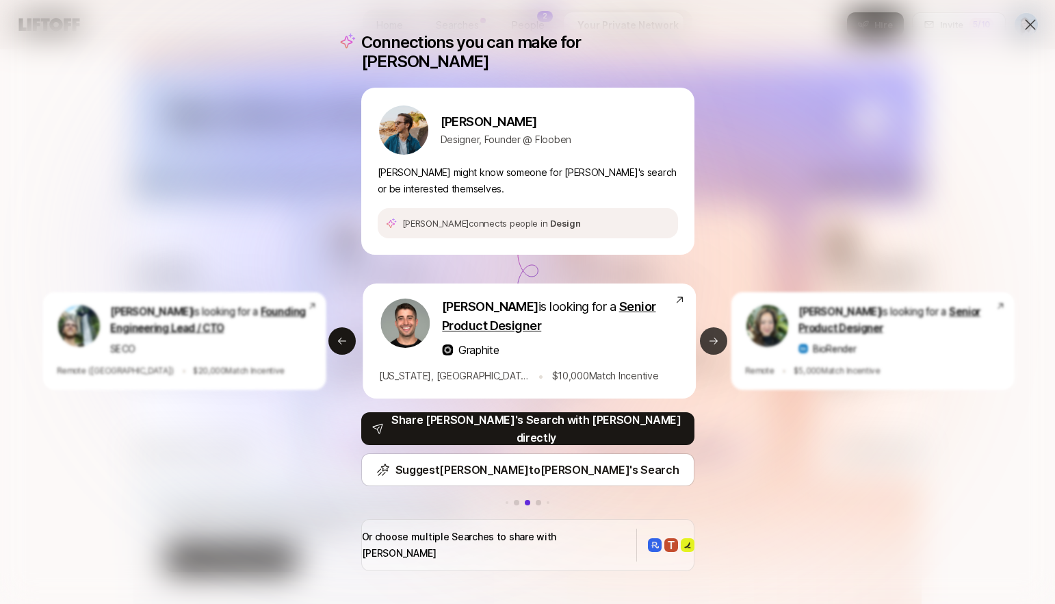
click at [710, 339] on icon at bounding box center [714, 340] width 8 height 7
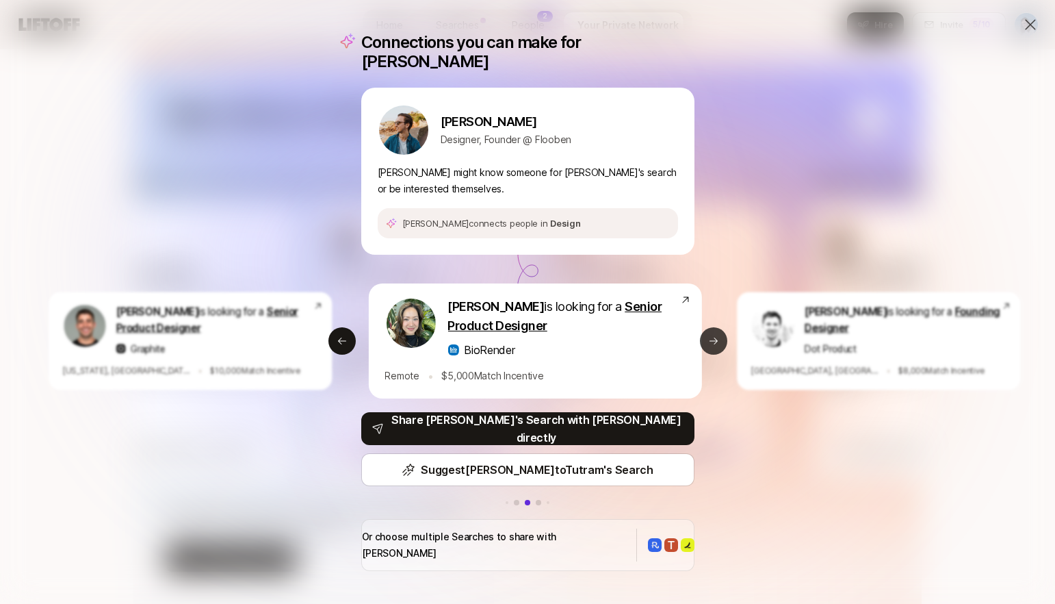
click at [710, 339] on icon at bounding box center [714, 340] width 8 height 7
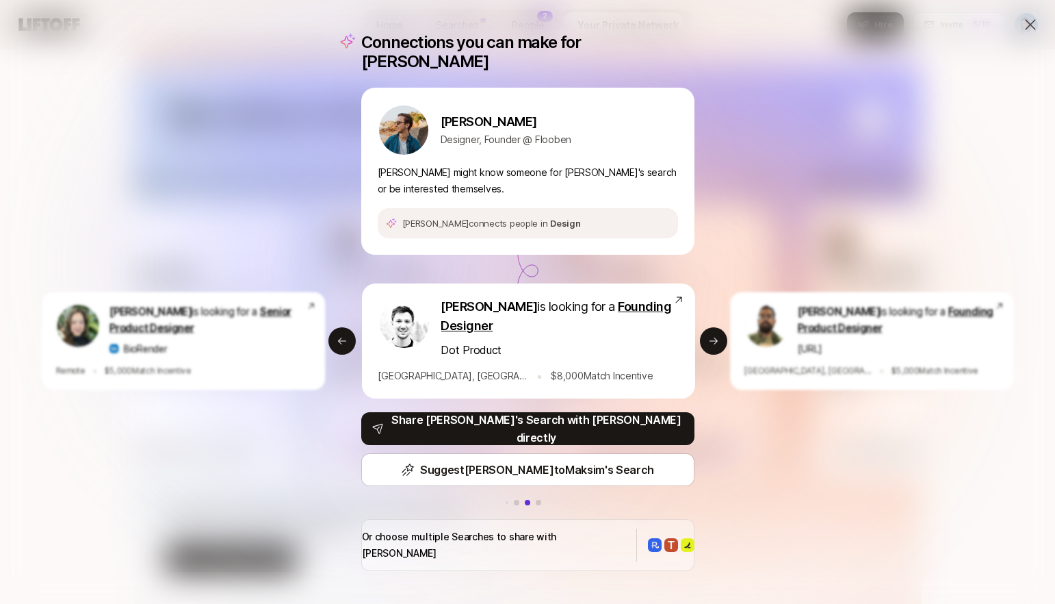
click at [1022, 16] on icon at bounding box center [1030, 24] width 16 height 16
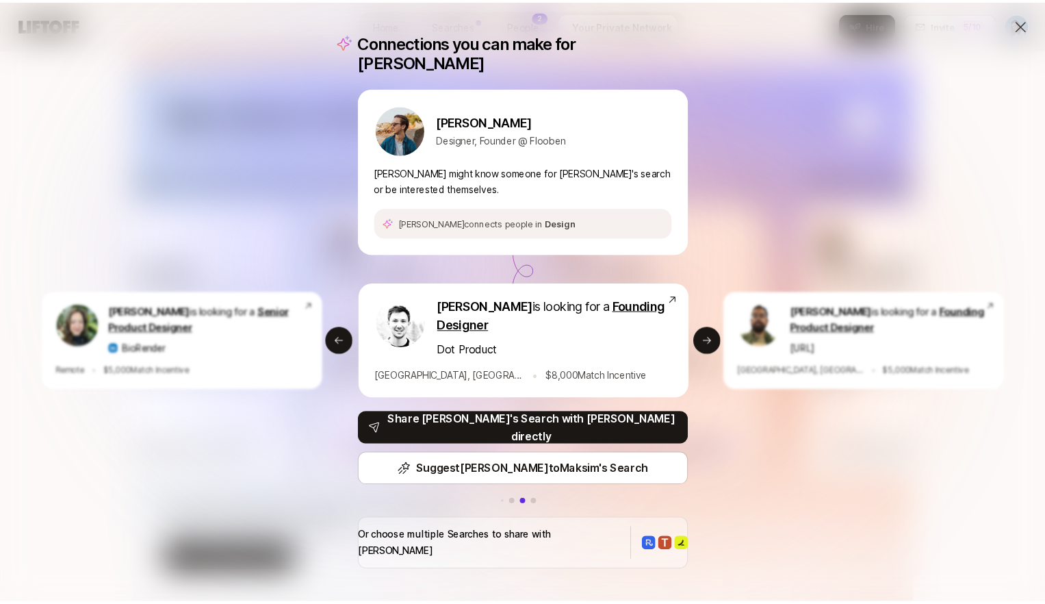
scroll to position [197, 0]
